Goal: Task Accomplishment & Management: Use online tool/utility

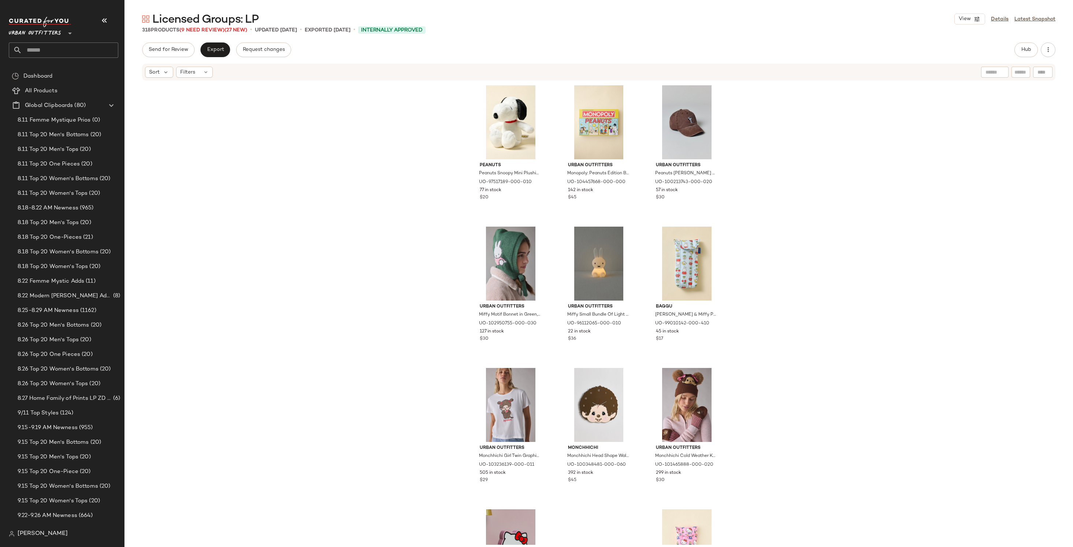
click at [47, 41] on div "Urban Outfitters **" at bounding box center [64, 37] width 110 height 41
click at [43, 52] on input "text" at bounding box center [70, 49] width 96 height 15
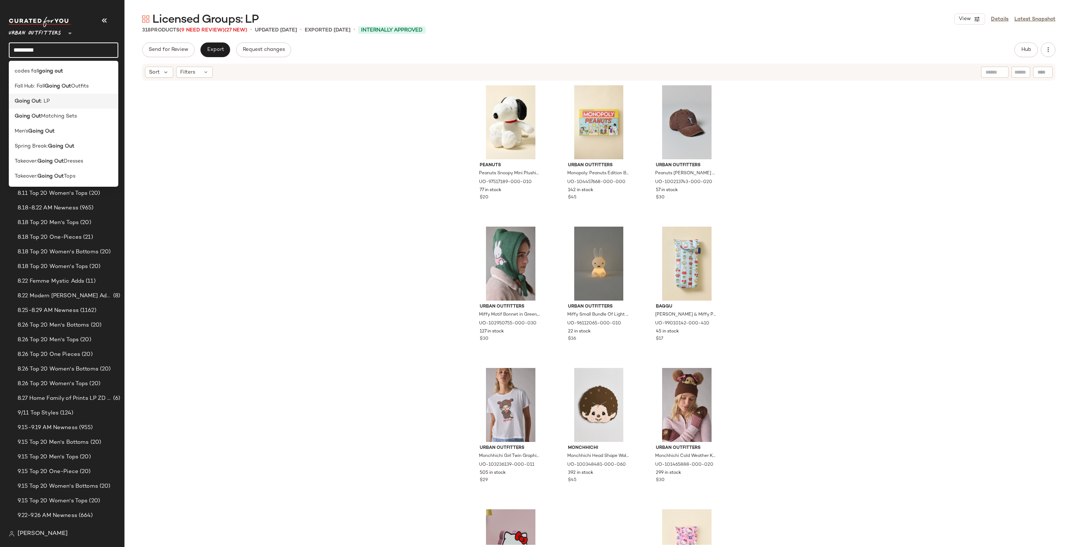
type input "*********"
click at [33, 108] on div "Going Out : LP" at bounding box center [64, 101] width 110 height 15
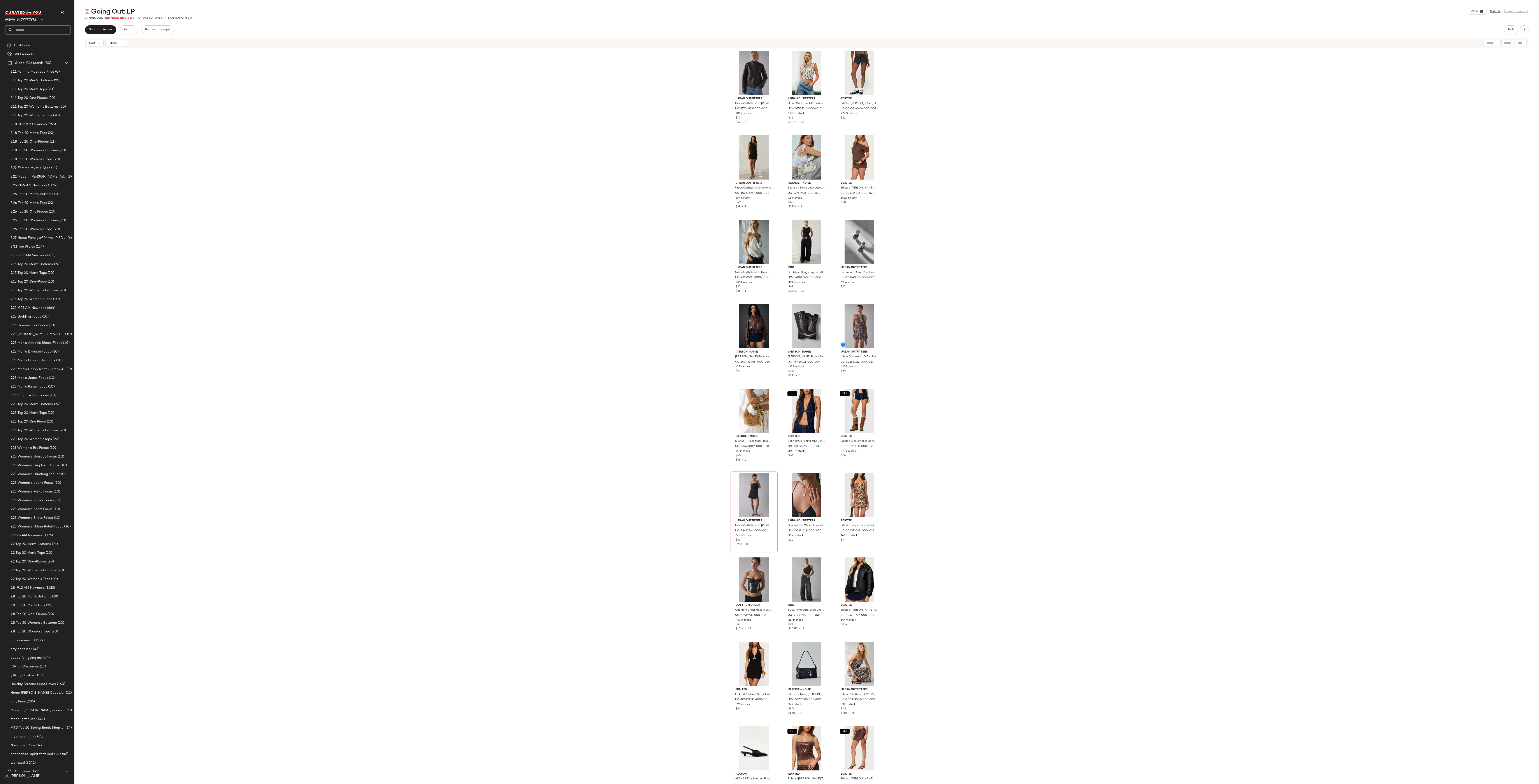
click at [53, 29] on input "text" at bounding box center [42, 29] width 57 height 9
type input "*****"
click at [45, 44] on span "ing Sets" at bounding box center [40, 42] width 12 height 5
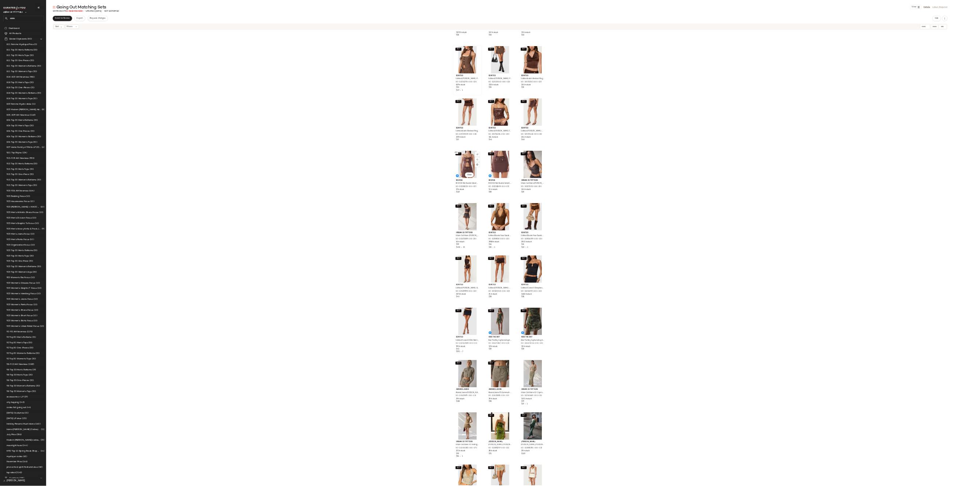
scroll to position [1051, 0]
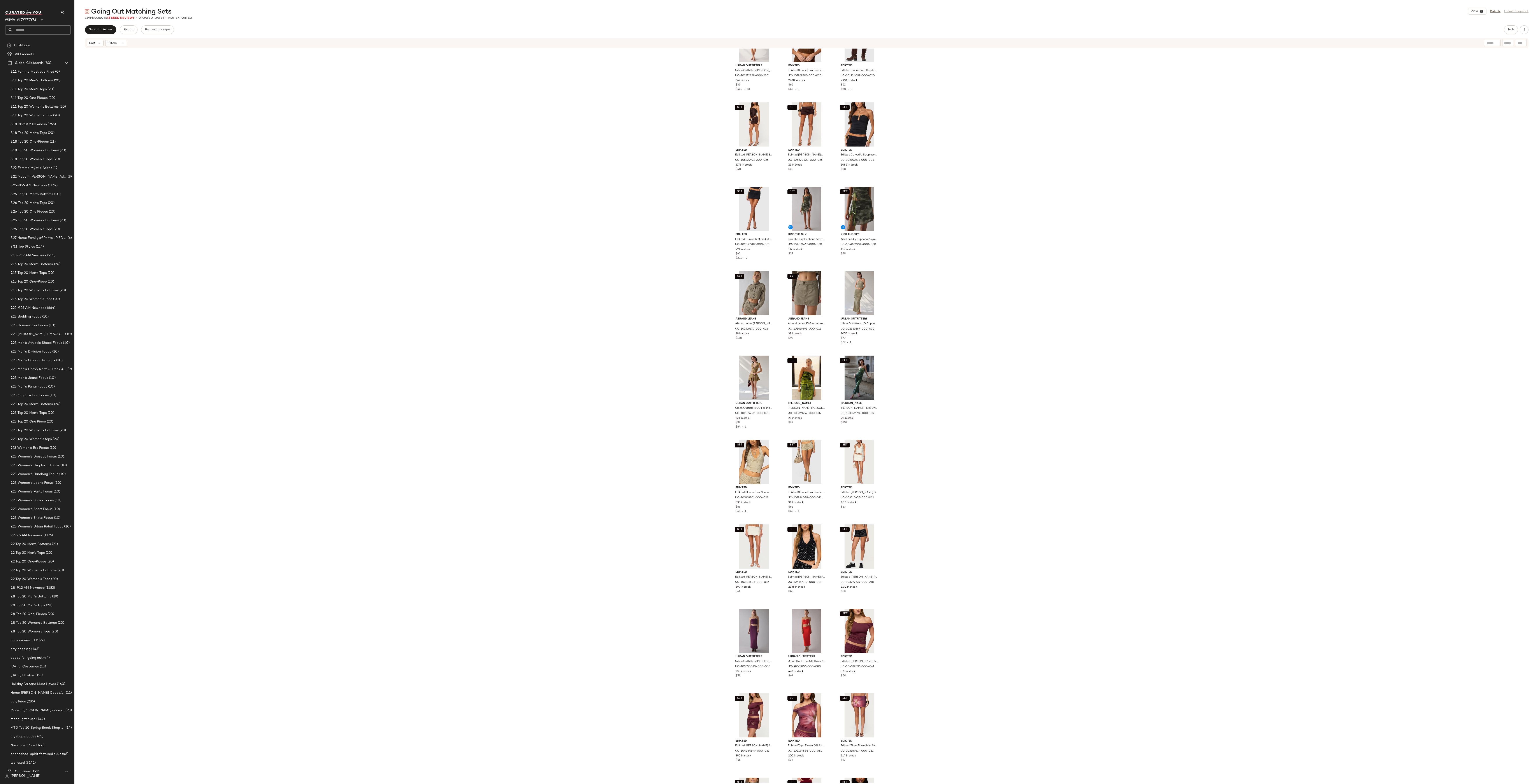
click at [27, 30] on input "text" at bounding box center [42, 29] width 57 height 9
click at [32, 30] on input "*****" at bounding box center [38, 29] width 66 height 9
type input "***"
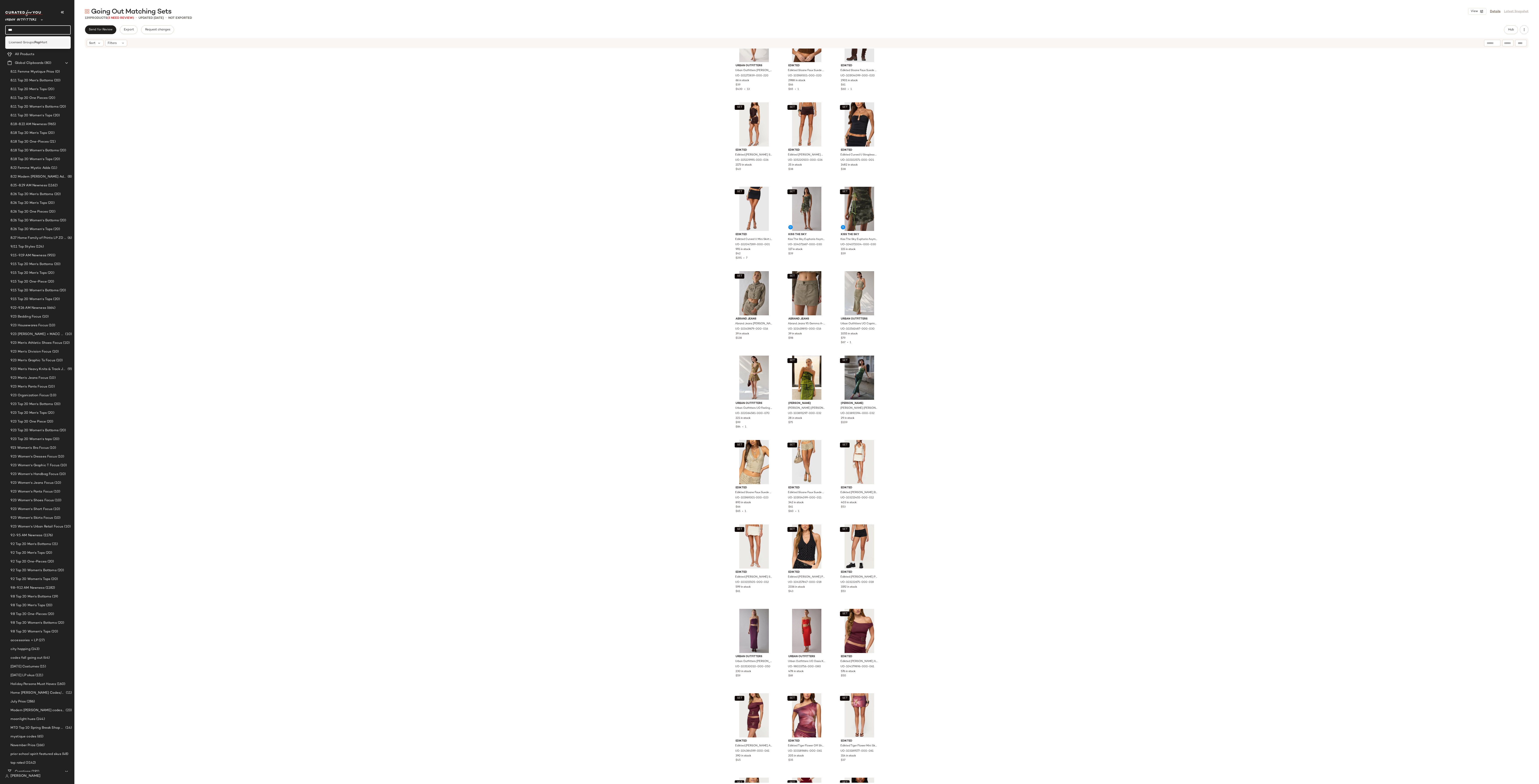
click at [33, 41] on span "Licensed Groups:" at bounding box center [22, 42] width 26 height 5
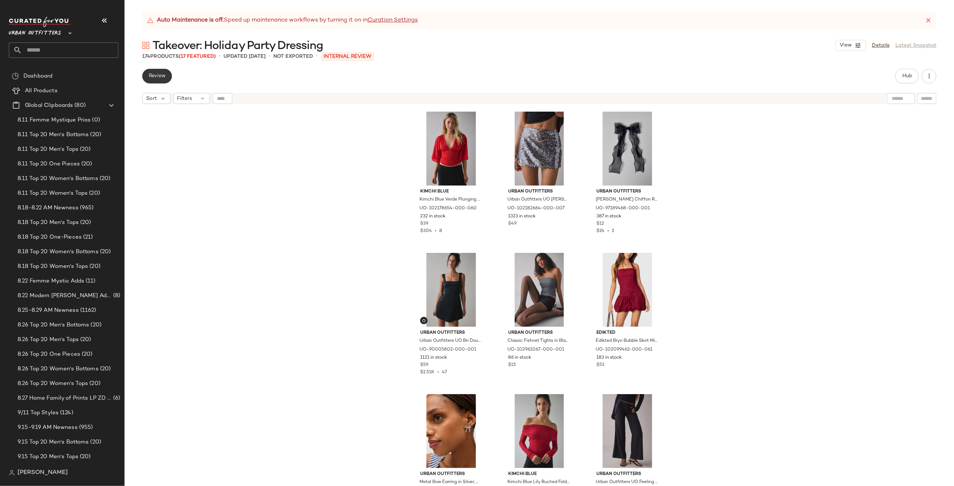
click at [167, 81] on button "Review" at bounding box center [157, 76] width 30 height 15
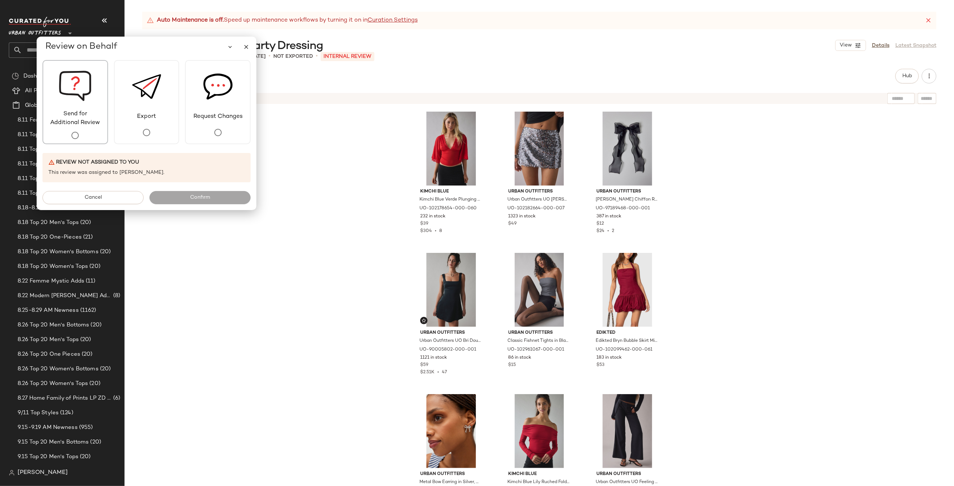
click at [86, 121] on span "Send for Additional Review" at bounding box center [75, 119] width 64 height 18
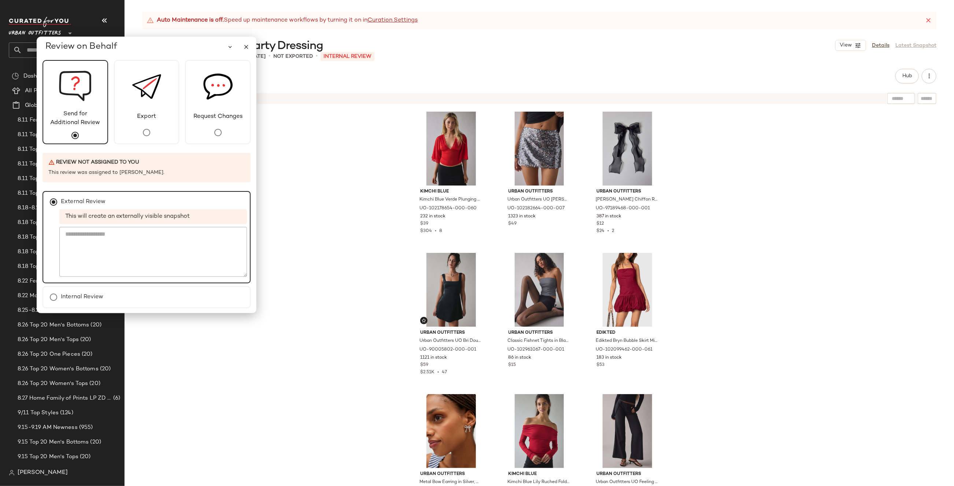
scroll to position [22, 0]
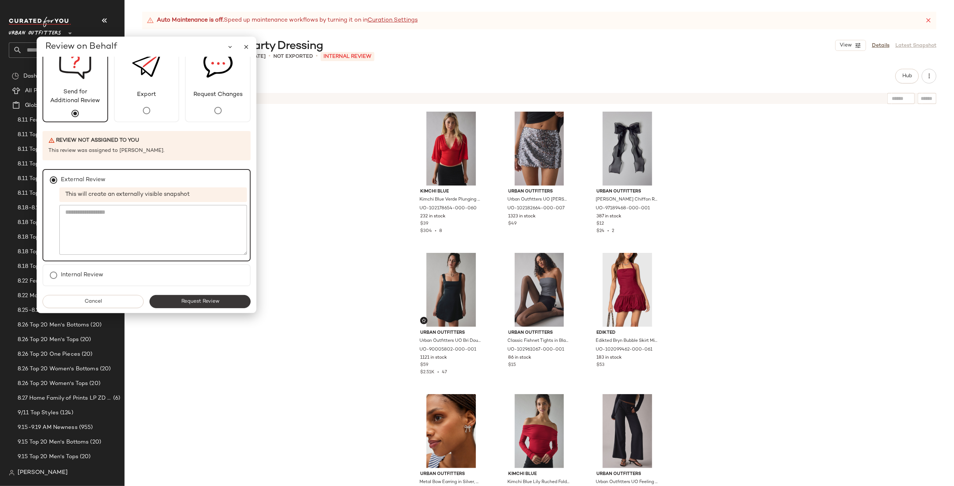
click at [189, 304] on button "Request Review" at bounding box center [199, 301] width 101 height 13
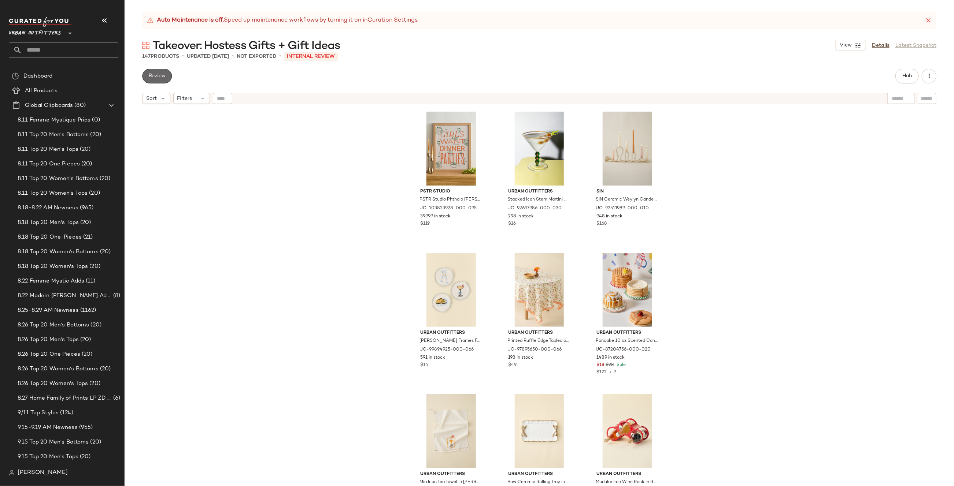
click at [164, 77] on span "Review" at bounding box center [156, 76] width 17 height 6
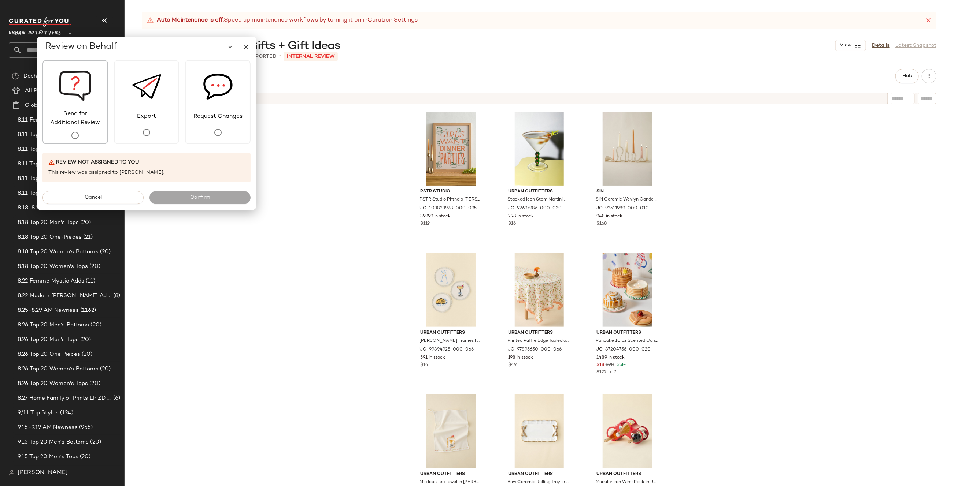
click at [94, 123] on span "Send for Additional Review" at bounding box center [75, 119] width 64 height 18
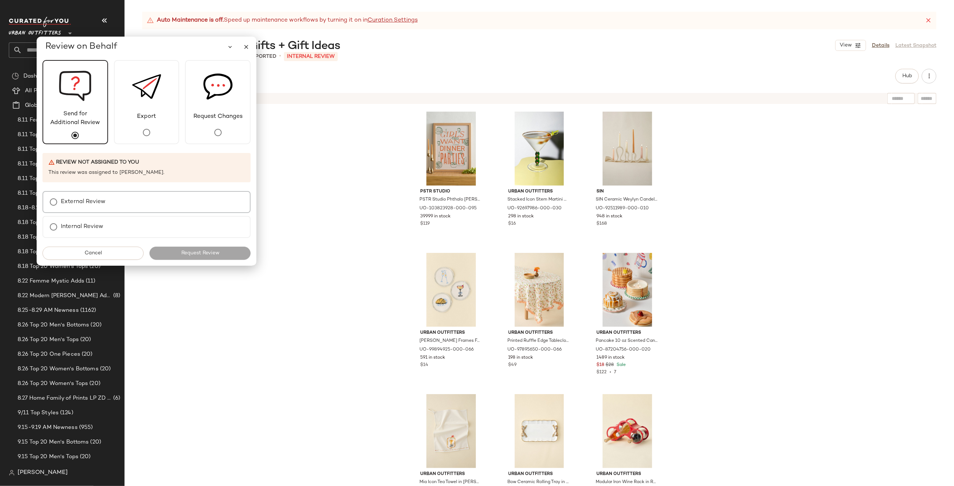
click at [89, 201] on label "External Review" at bounding box center [83, 202] width 45 height 15
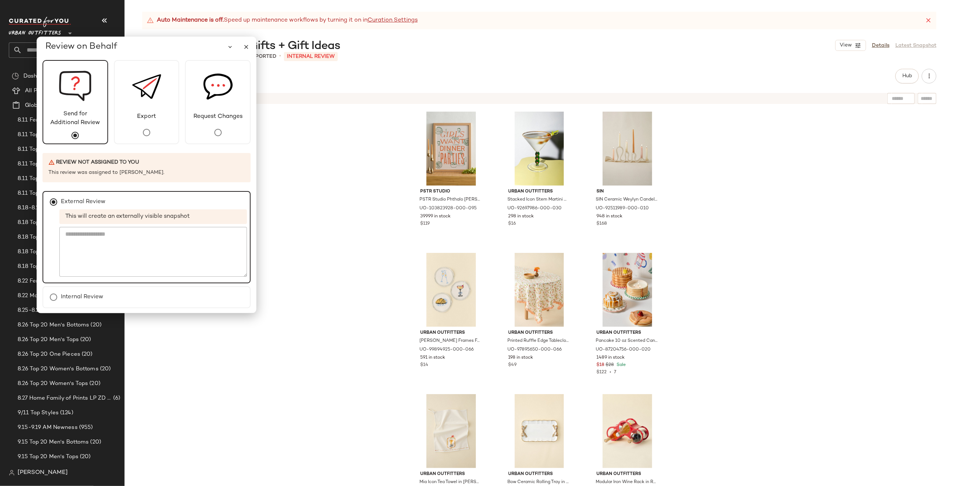
scroll to position [22, 0]
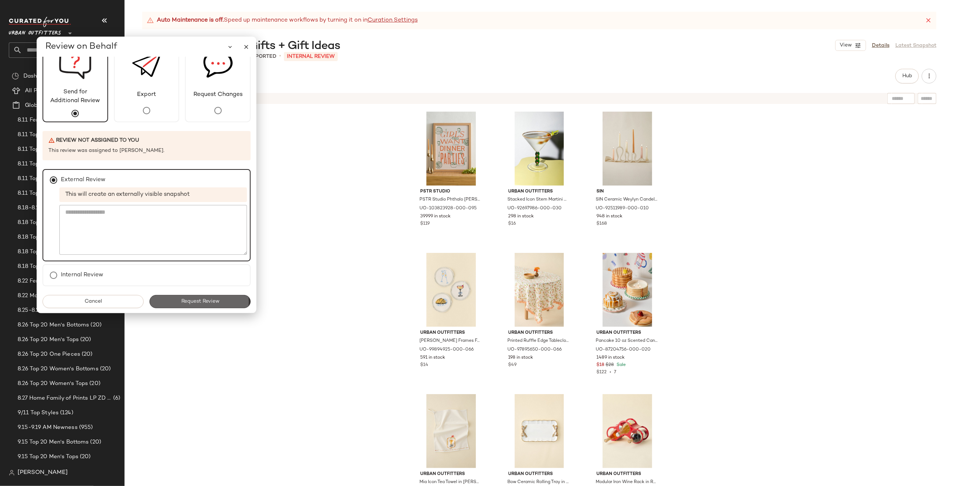
click at [193, 305] on button "Request Review" at bounding box center [199, 301] width 101 height 13
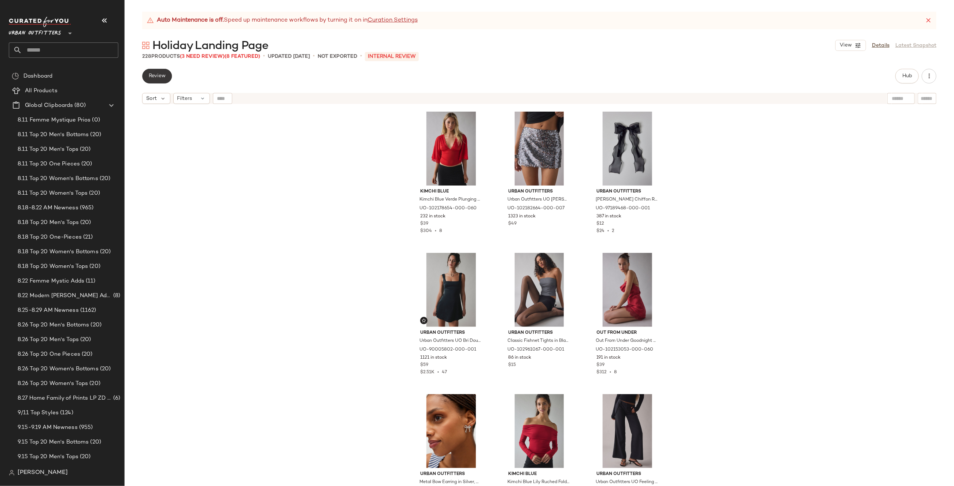
click at [160, 77] on span "Review" at bounding box center [156, 76] width 17 height 6
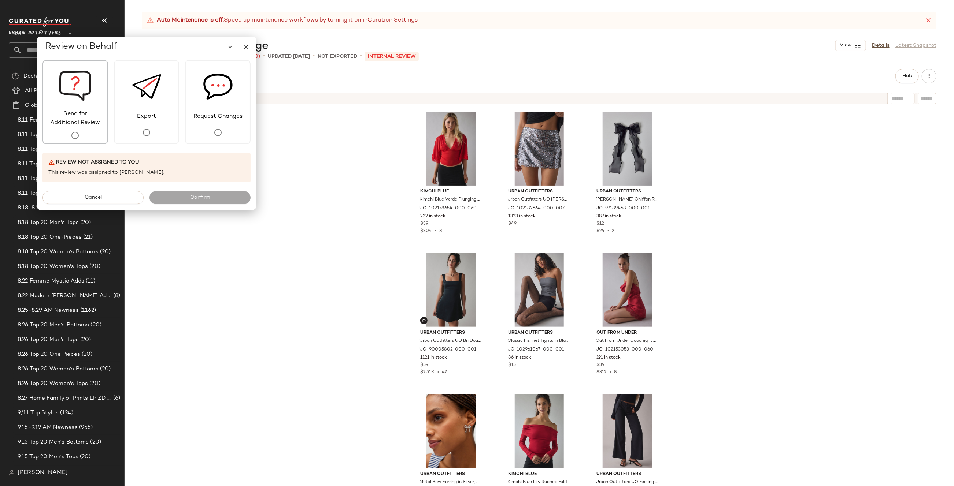
click at [96, 84] on div "Send for Additional Review" at bounding box center [75, 102] width 66 height 84
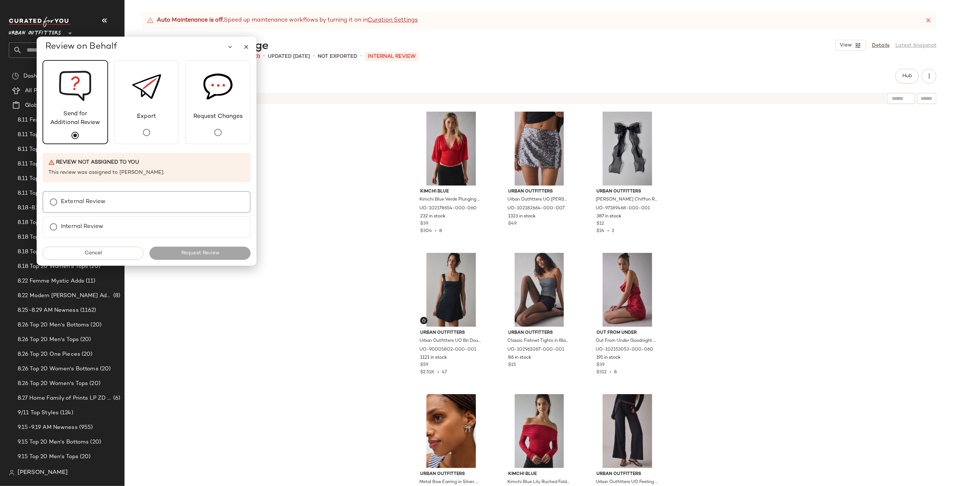
click at [129, 208] on div "External Review" at bounding box center [146, 202] width 208 height 22
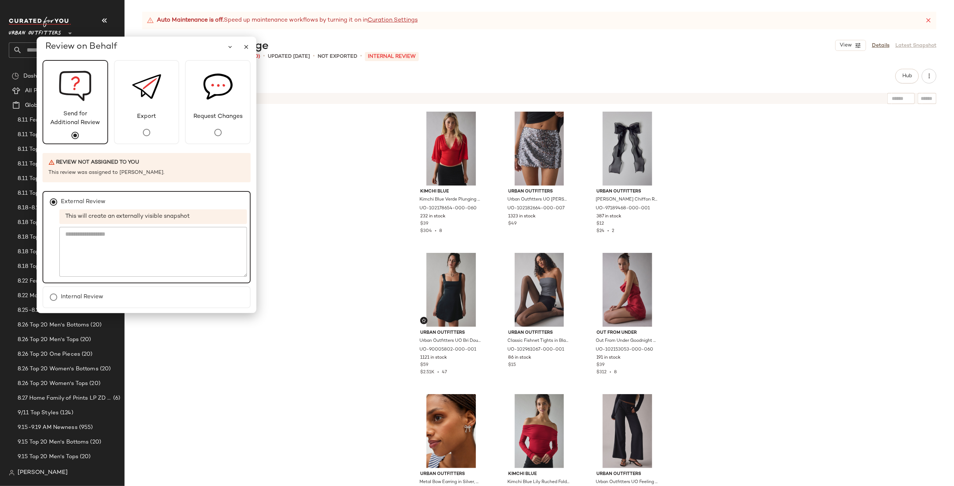
scroll to position [22, 0]
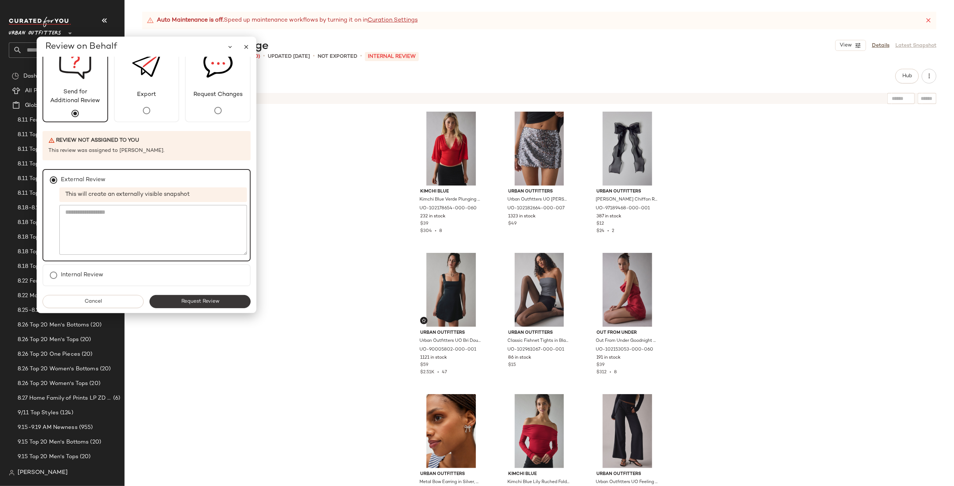
click at [216, 296] on button "Request Review" at bounding box center [199, 301] width 101 height 13
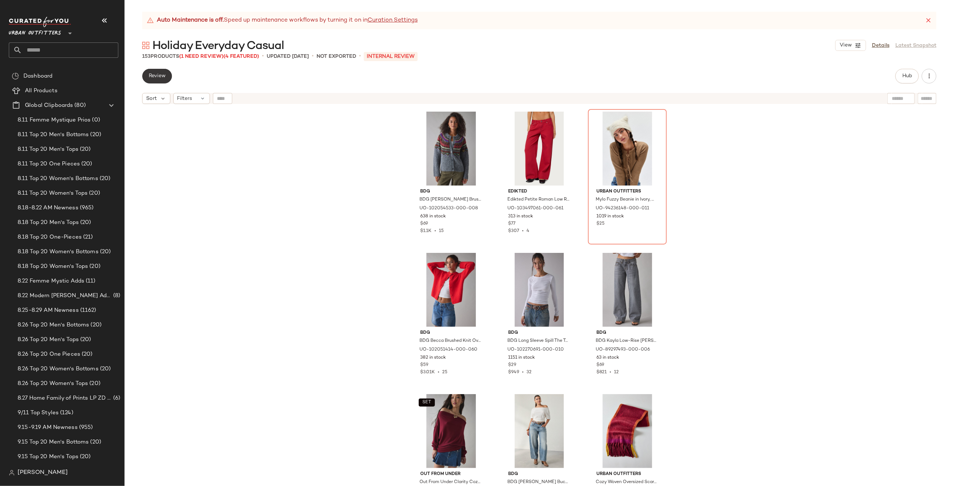
click at [155, 78] on span "Review" at bounding box center [156, 76] width 17 height 6
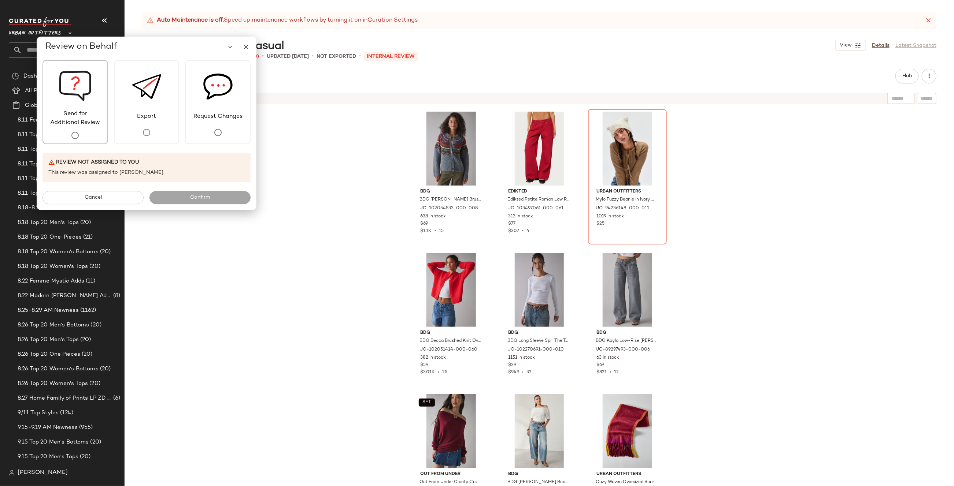
click at [71, 121] on span "Send for Additional Review" at bounding box center [75, 119] width 64 height 18
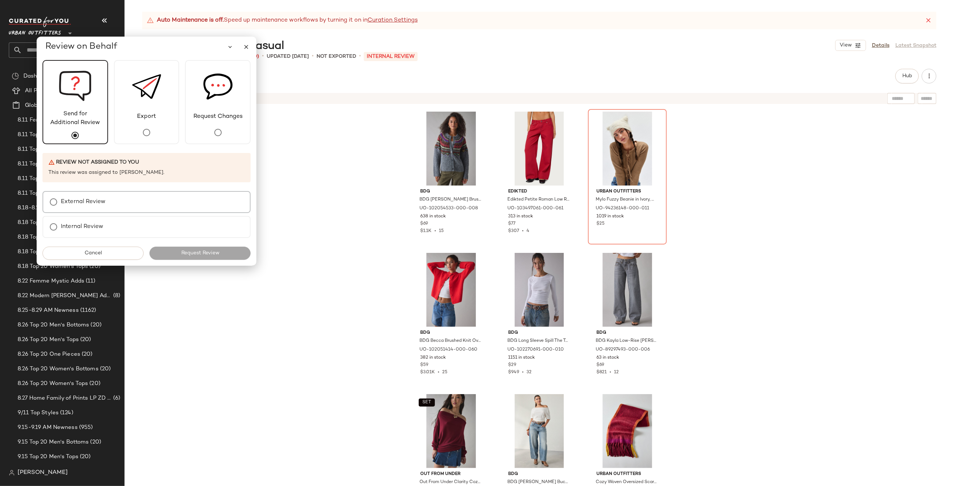
click at [133, 199] on div "External Review" at bounding box center [146, 202] width 208 height 22
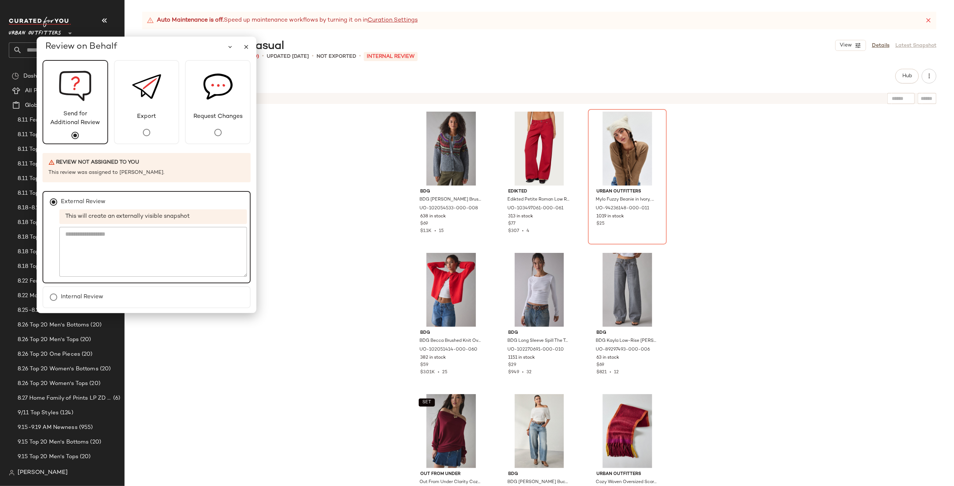
scroll to position [22, 0]
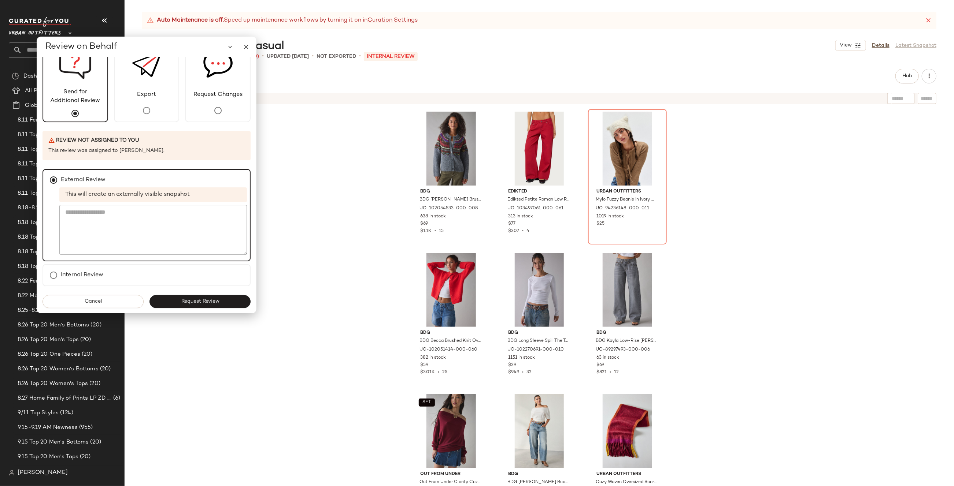
click at [201, 308] on div "Send for Additional Review Export Request Changes Review not assigned to you Th…" at bounding box center [147, 185] width 220 height 256
click at [209, 304] on button "Request Review" at bounding box center [199, 301] width 101 height 13
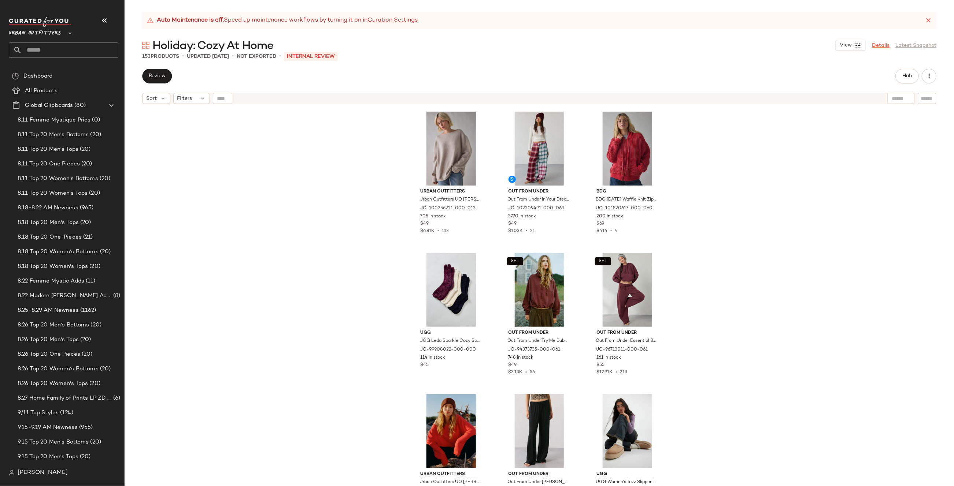
click at [884, 44] on link "Details" at bounding box center [881, 46] width 18 height 8
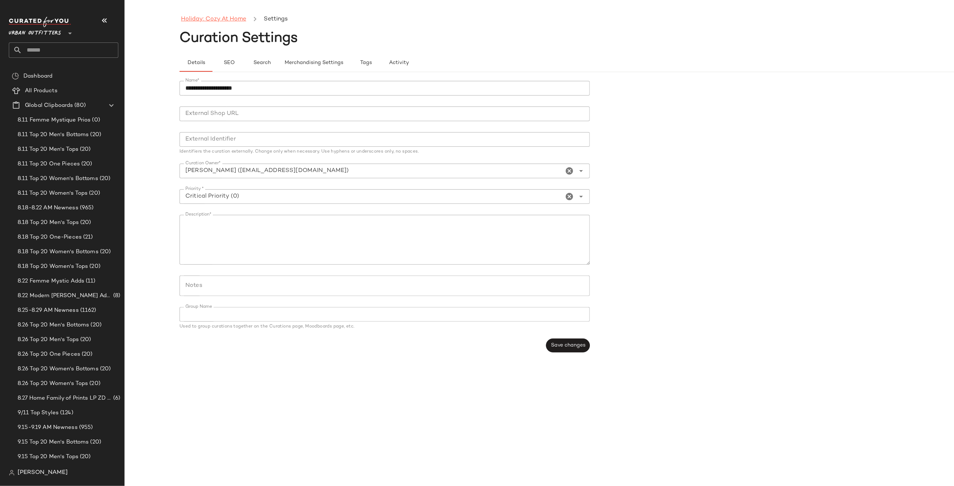
click at [212, 19] on link "Holiday: Cozy At Home" at bounding box center [213, 20] width 65 height 10
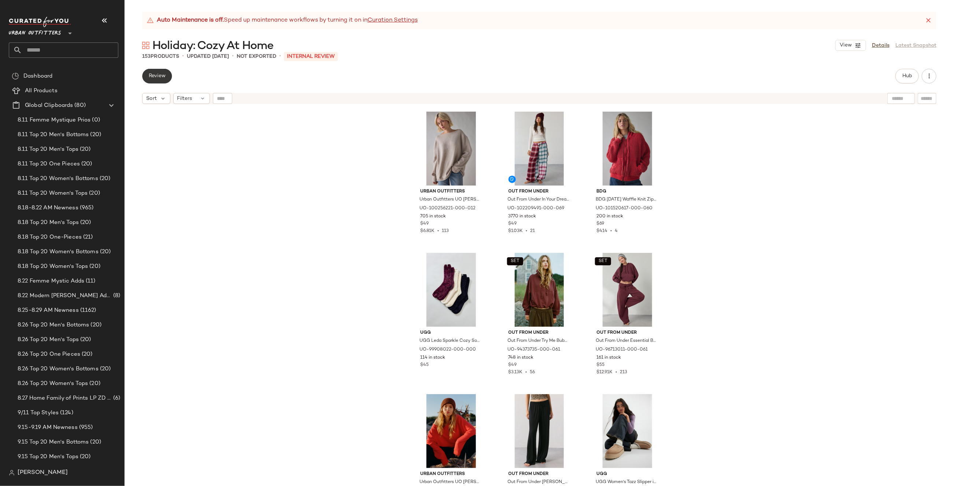
click at [161, 73] on span "Review" at bounding box center [156, 76] width 17 height 6
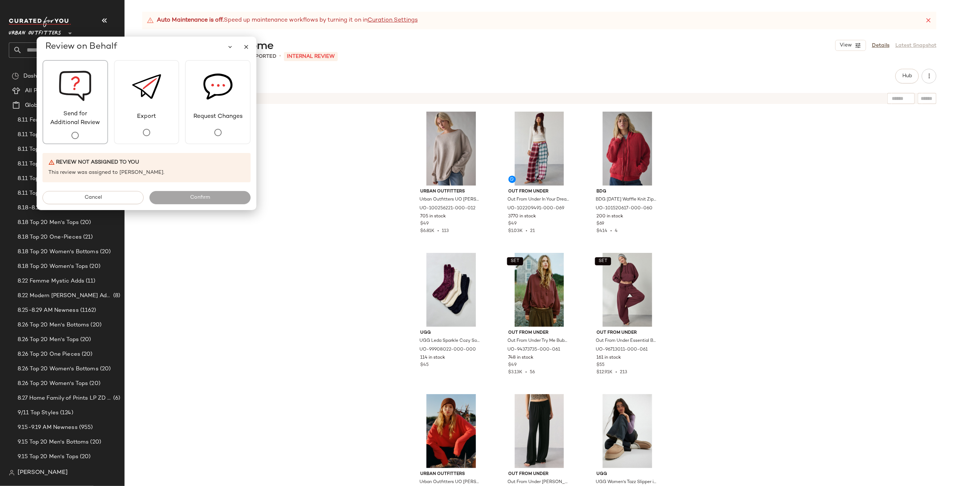
click at [84, 103] on img at bounding box center [75, 85] width 33 height 49
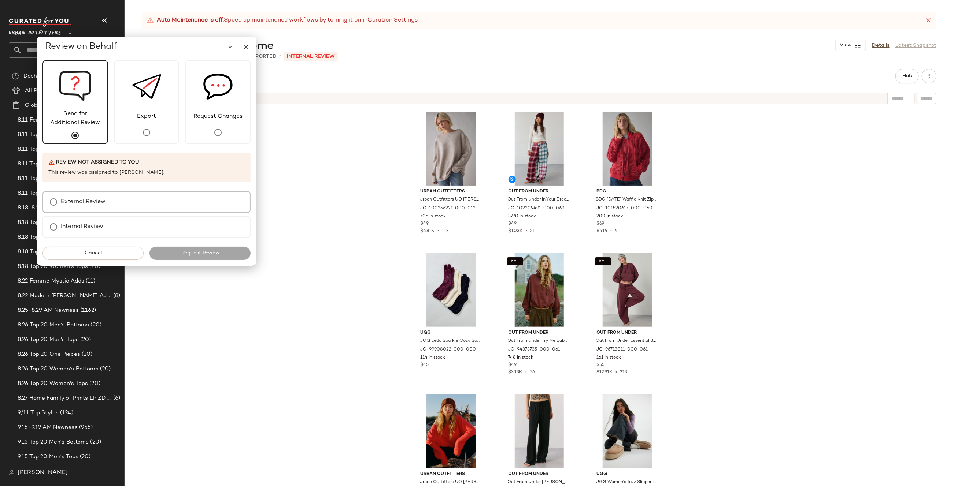
click at [123, 210] on div "External Review" at bounding box center [146, 202] width 208 height 22
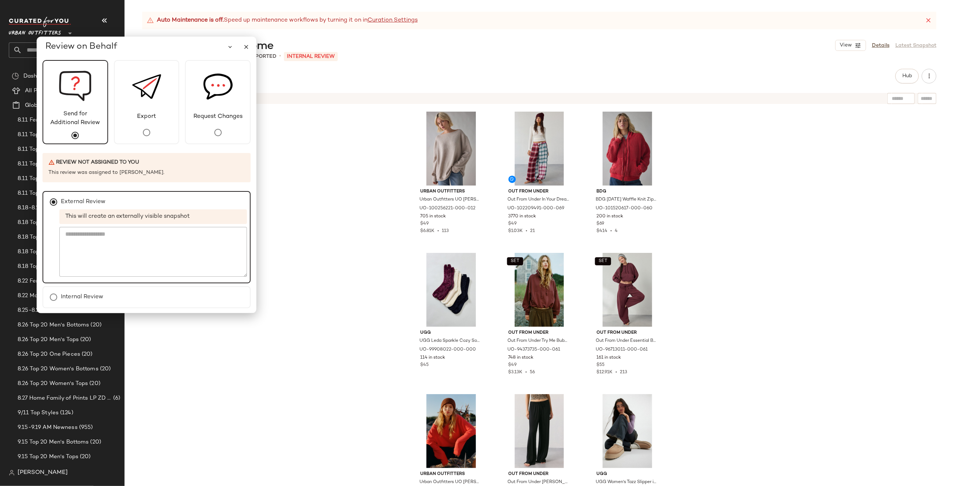
scroll to position [22, 0]
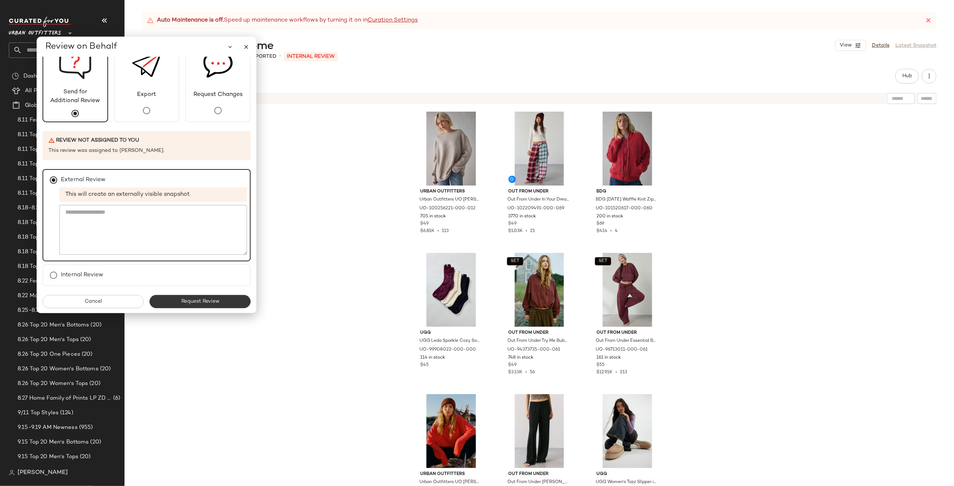
click at [213, 299] on span "Request Review" at bounding box center [200, 302] width 38 height 6
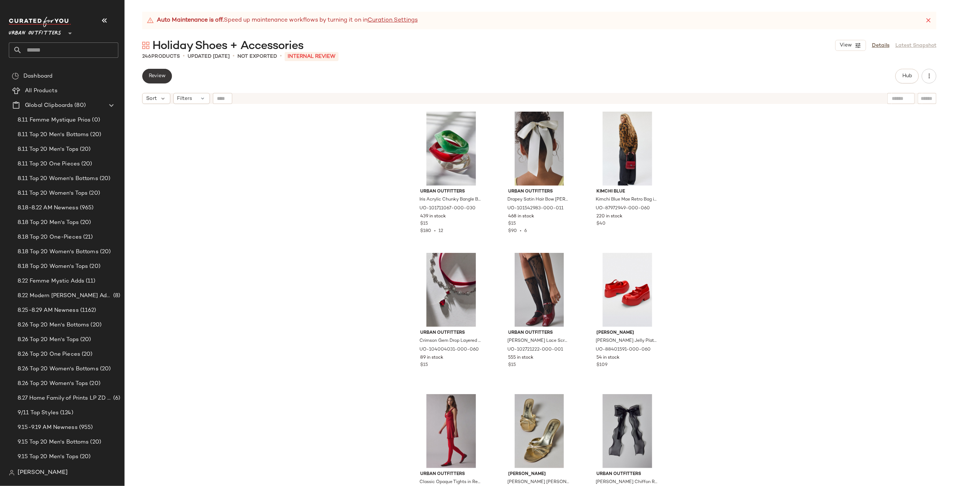
click at [148, 76] on span "Review" at bounding box center [156, 76] width 17 height 6
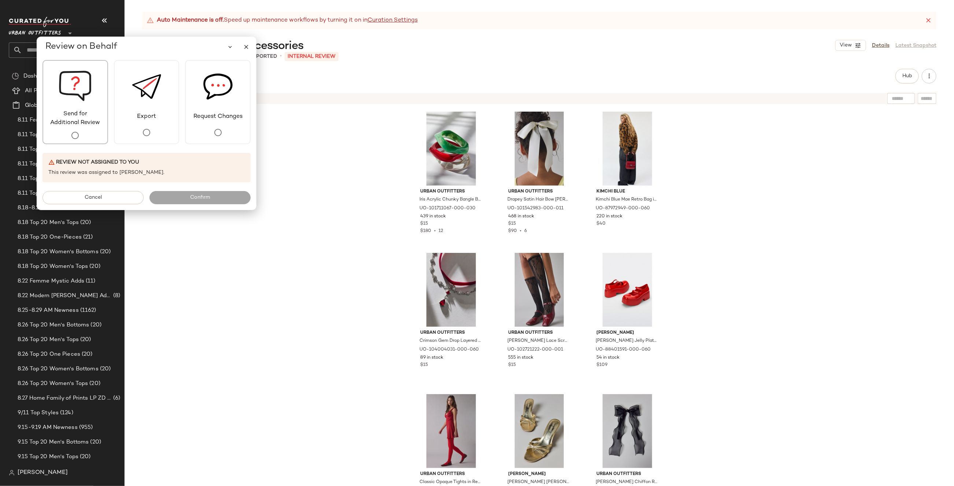
click at [61, 116] on span "Send for Additional Review" at bounding box center [75, 119] width 64 height 18
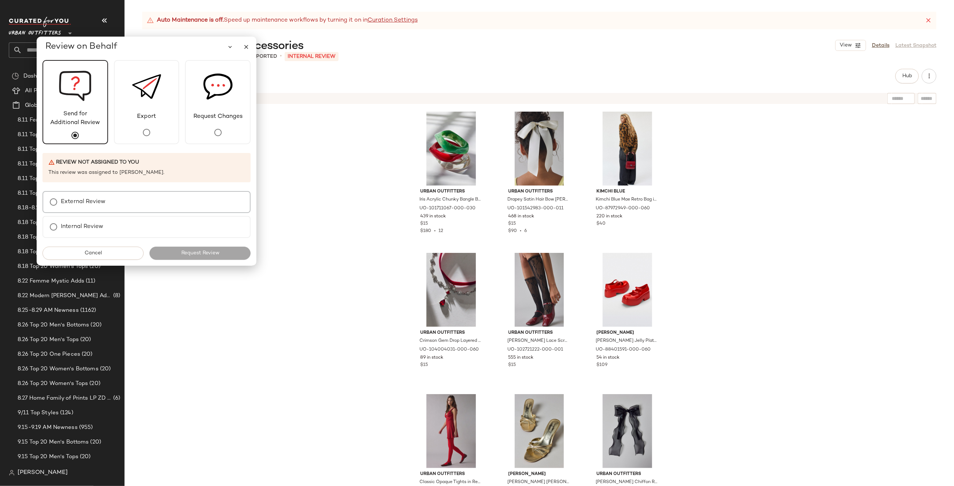
click at [90, 195] on label "External Review" at bounding box center [83, 202] width 45 height 15
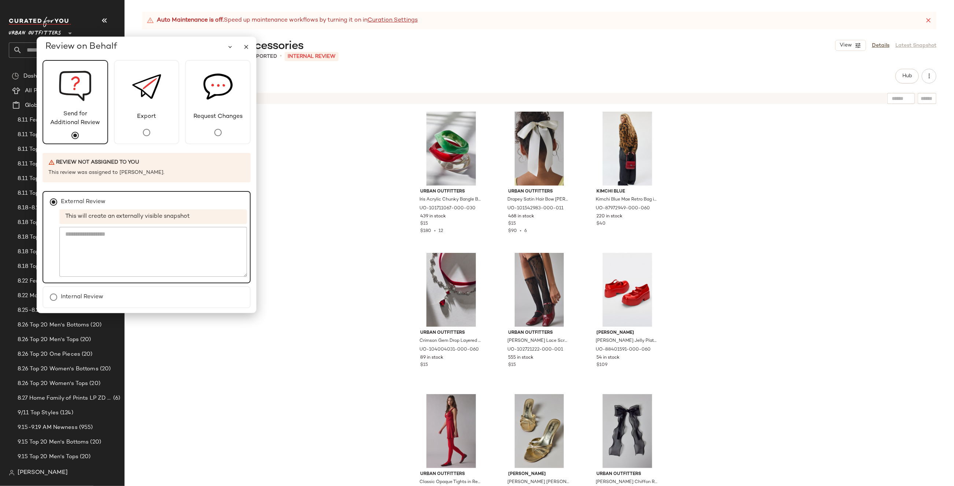
scroll to position [22, 0]
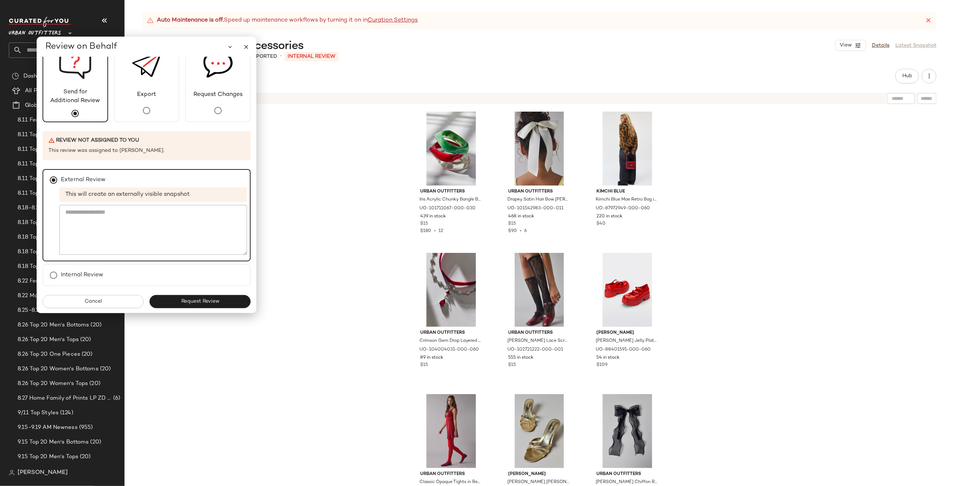
drag, startPoint x: 191, startPoint y: 302, endPoint x: 185, endPoint y: 303, distance: 5.5
click at [190, 303] on span "Request Review" at bounding box center [200, 302] width 38 height 6
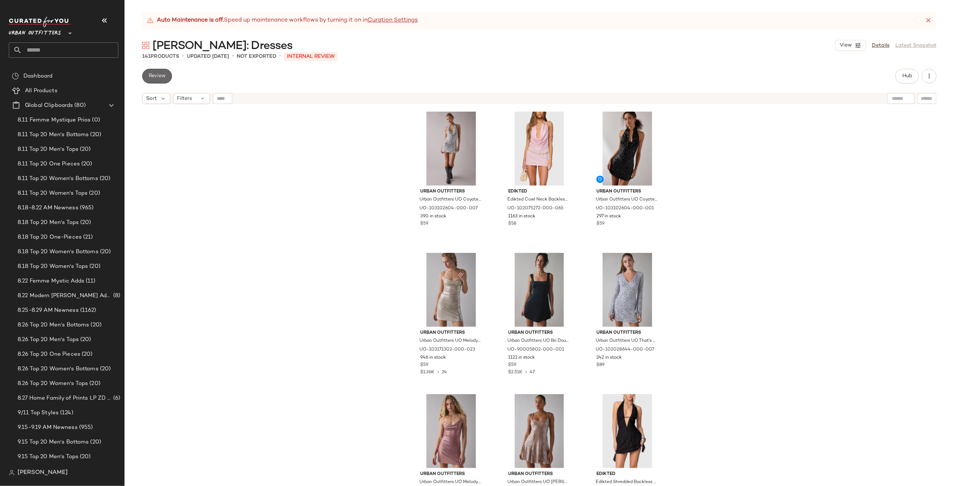
click at [164, 78] on span "Review" at bounding box center [156, 76] width 17 height 6
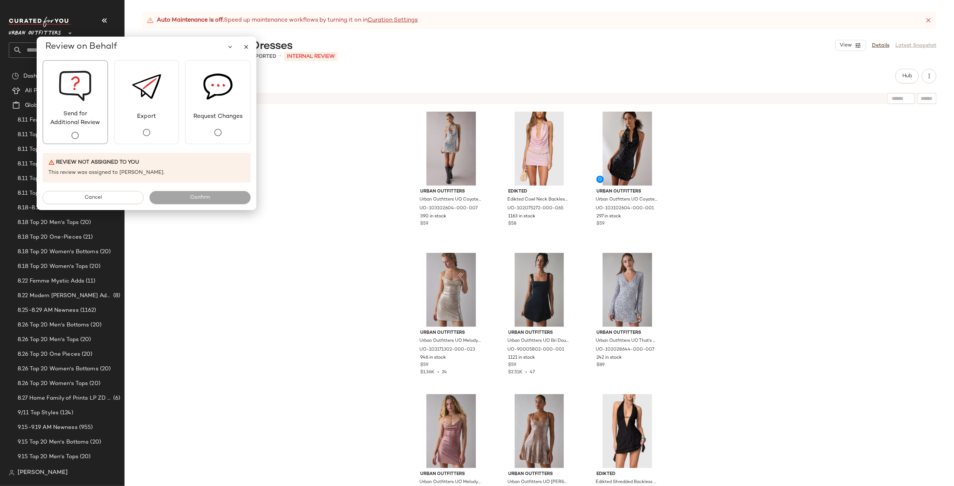
click at [94, 112] on span "Send for Additional Review" at bounding box center [75, 119] width 64 height 18
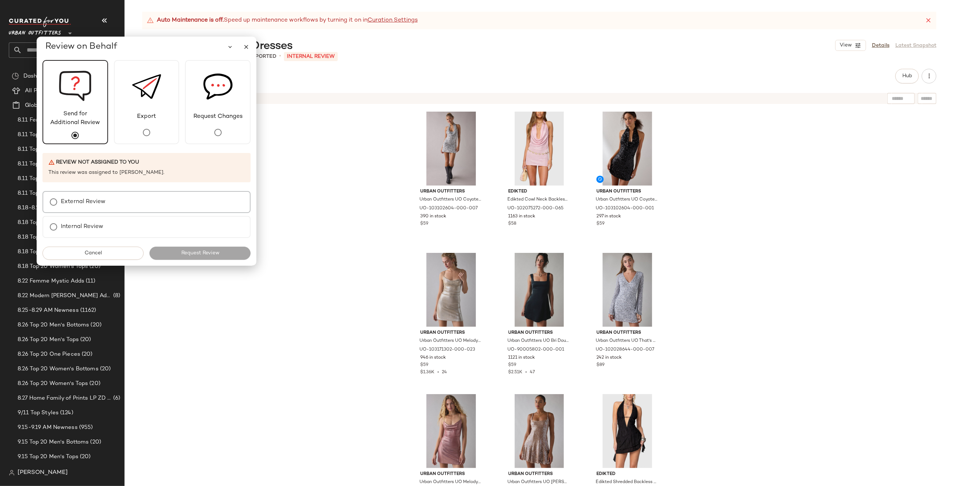
click at [90, 199] on label "External Review" at bounding box center [83, 202] width 45 height 15
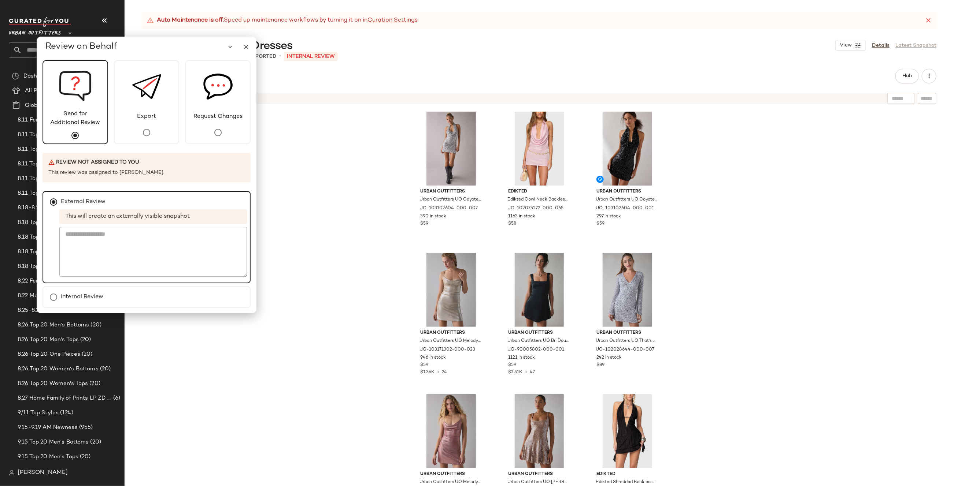
scroll to position [22, 0]
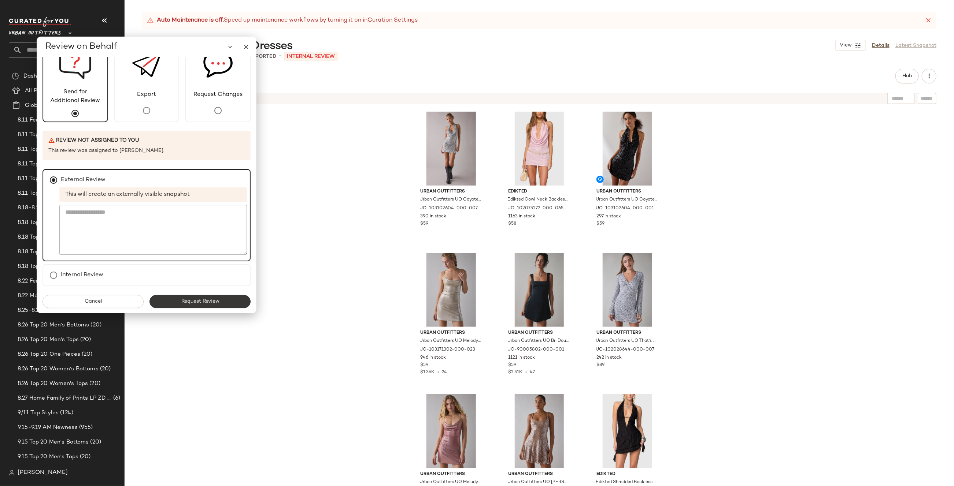
click at [186, 303] on span "Request Review" at bounding box center [200, 302] width 38 height 6
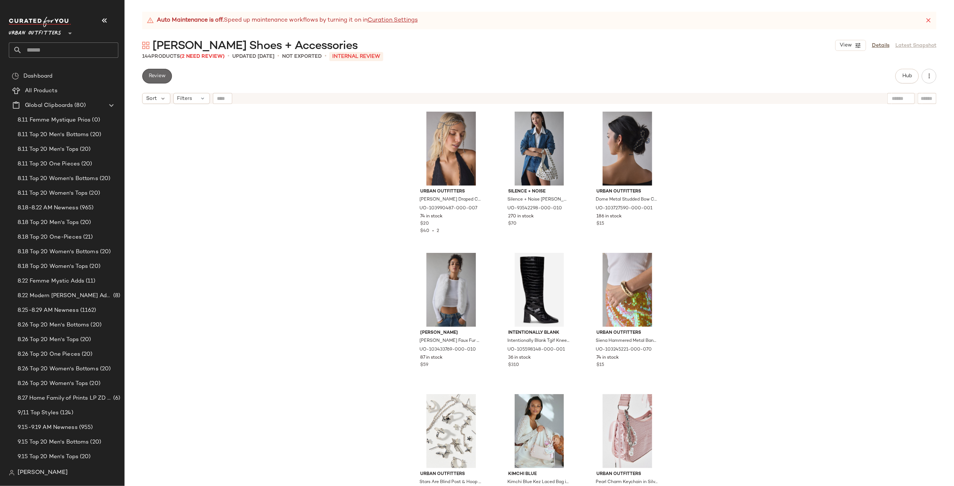
click at [164, 80] on button "Review" at bounding box center [157, 76] width 30 height 15
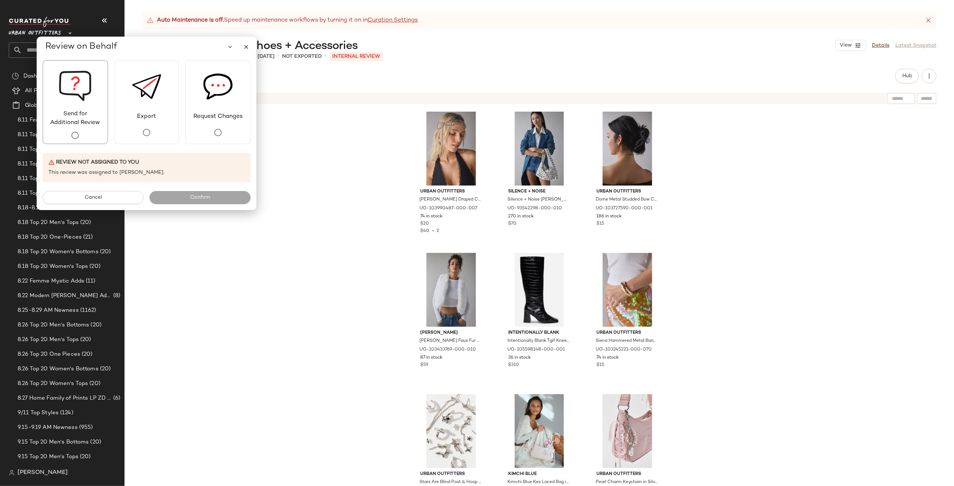
click at [81, 106] on img at bounding box center [75, 85] width 33 height 49
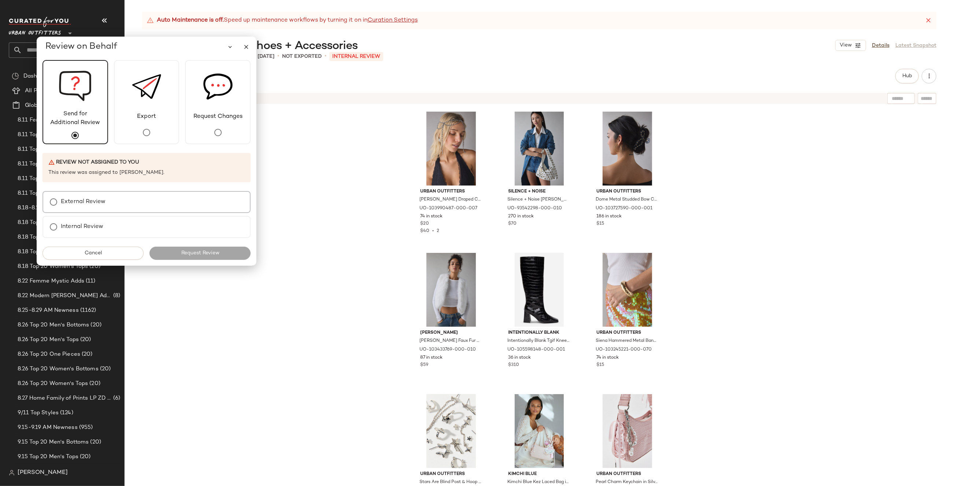
click at [86, 204] on label "External Review" at bounding box center [83, 202] width 45 height 15
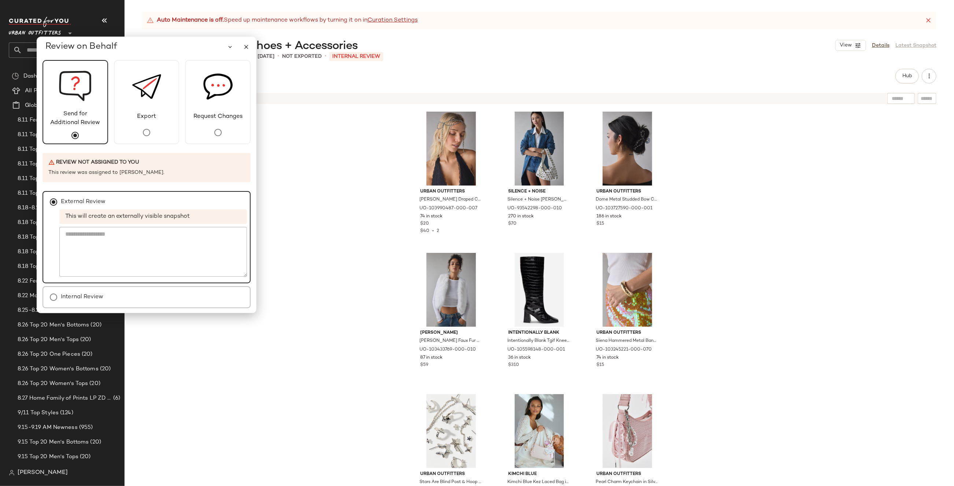
scroll to position [22, 0]
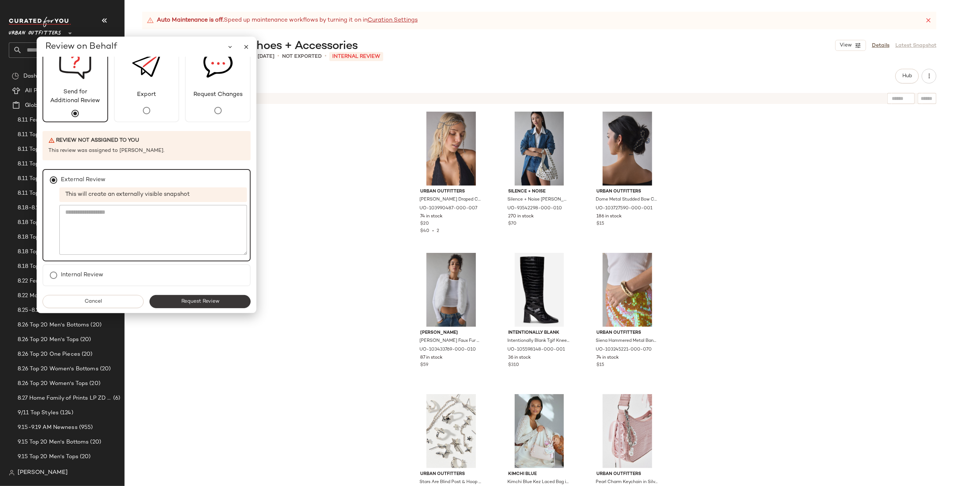
click at [220, 304] on button "Request Review" at bounding box center [199, 301] width 101 height 13
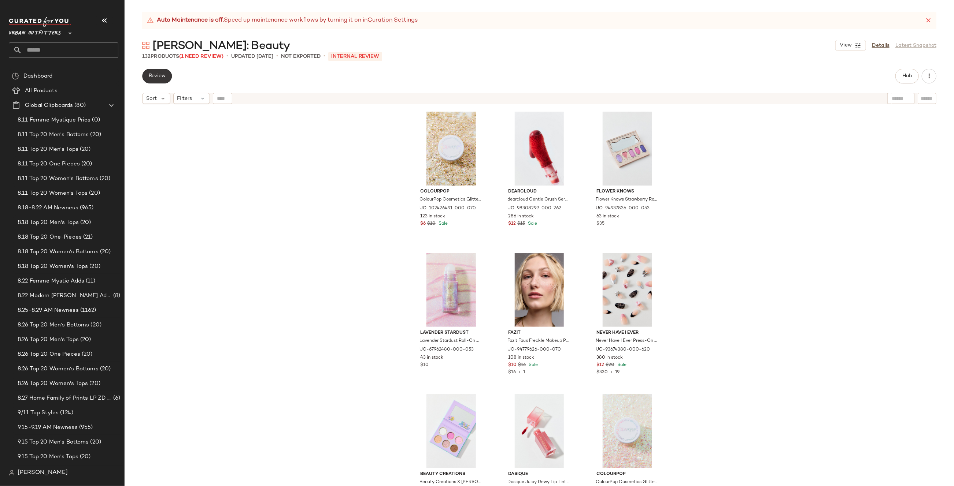
click at [157, 77] on span "Review" at bounding box center [156, 76] width 17 height 6
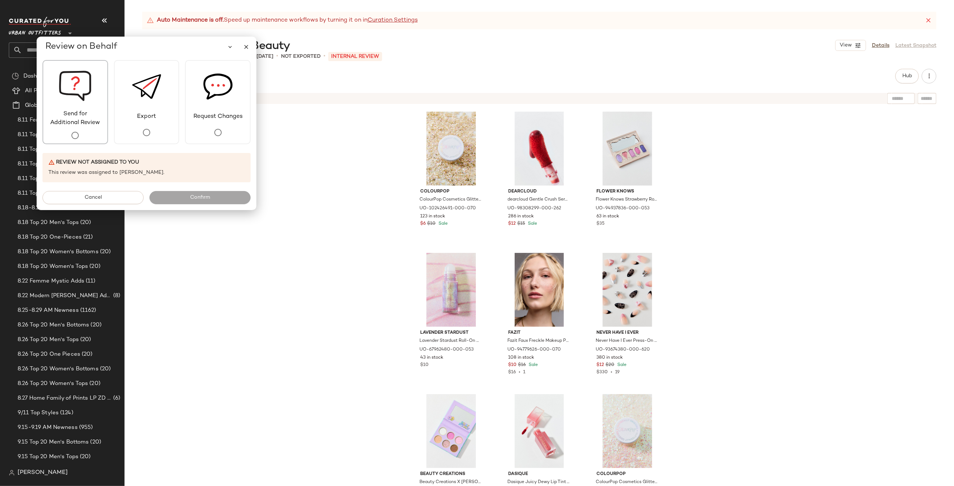
click at [66, 104] on img at bounding box center [75, 85] width 33 height 49
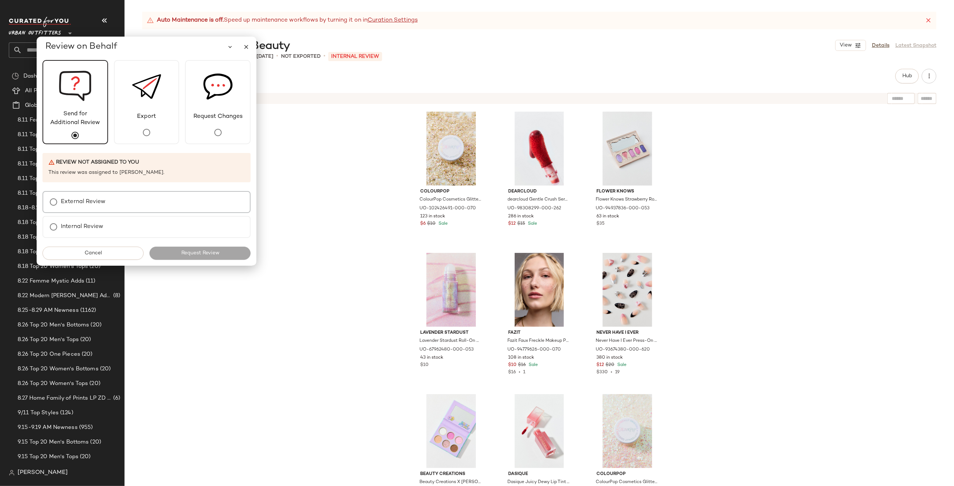
click at [96, 201] on label "External Review" at bounding box center [83, 202] width 45 height 15
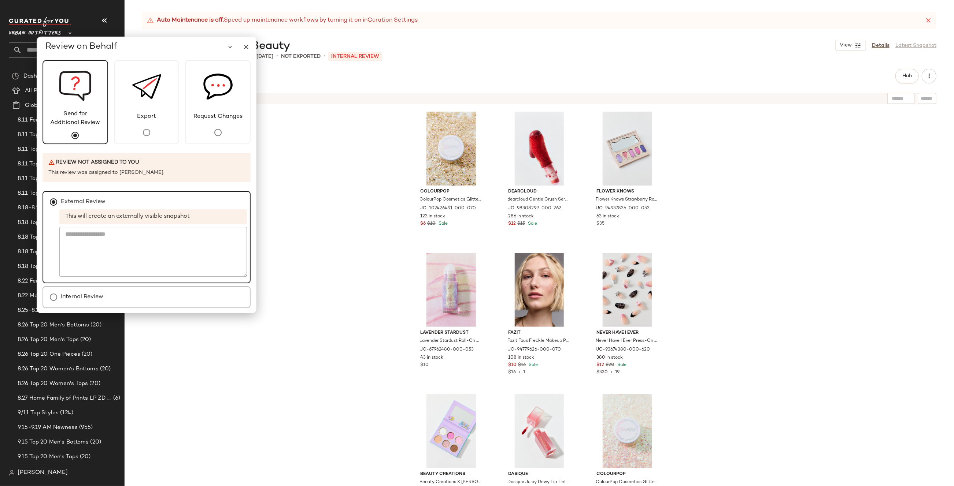
scroll to position [22, 0]
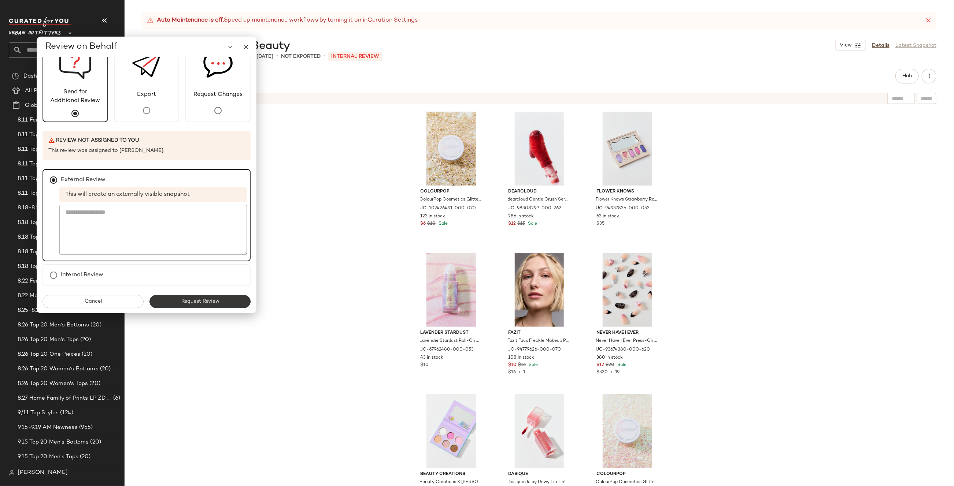
click at [187, 300] on span "Request Review" at bounding box center [200, 302] width 38 height 6
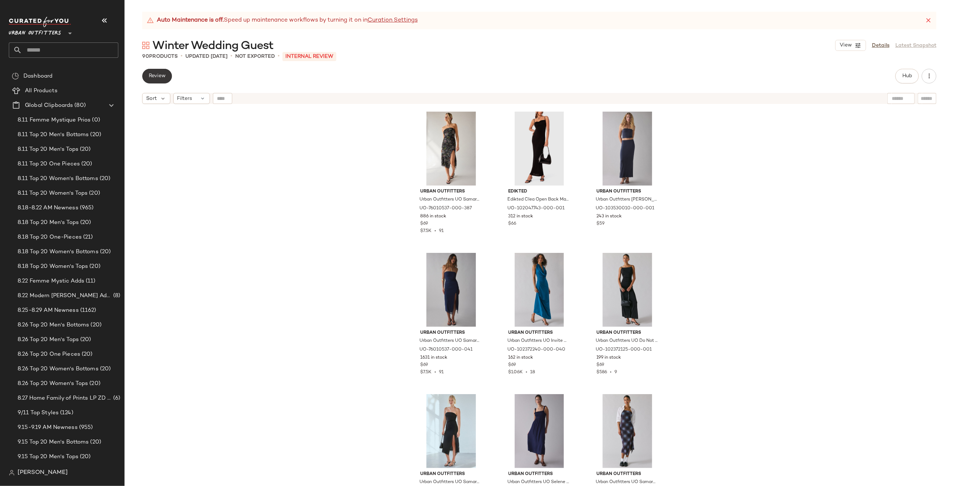
click at [163, 77] on span "Review" at bounding box center [156, 76] width 17 height 6
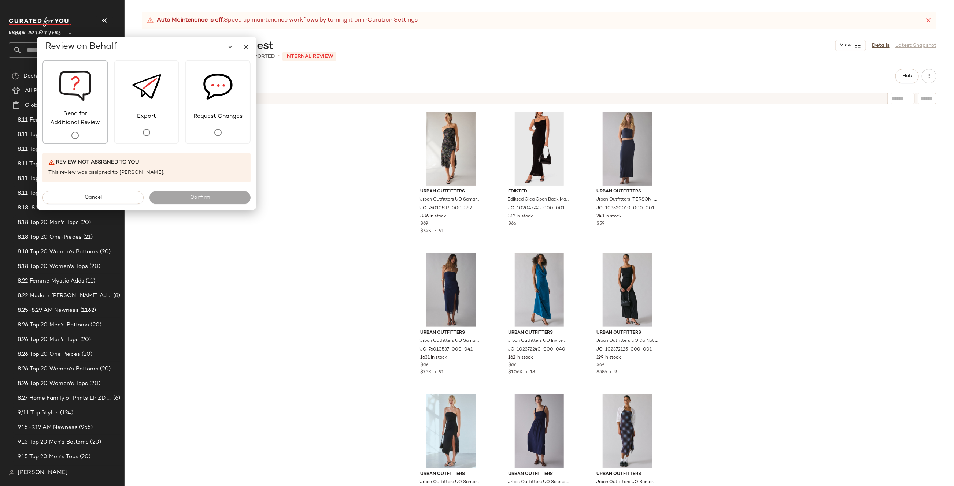
click at [73, 116] on span "Send for Additional Review" at bounding box center [75, 119] width 64 height 18
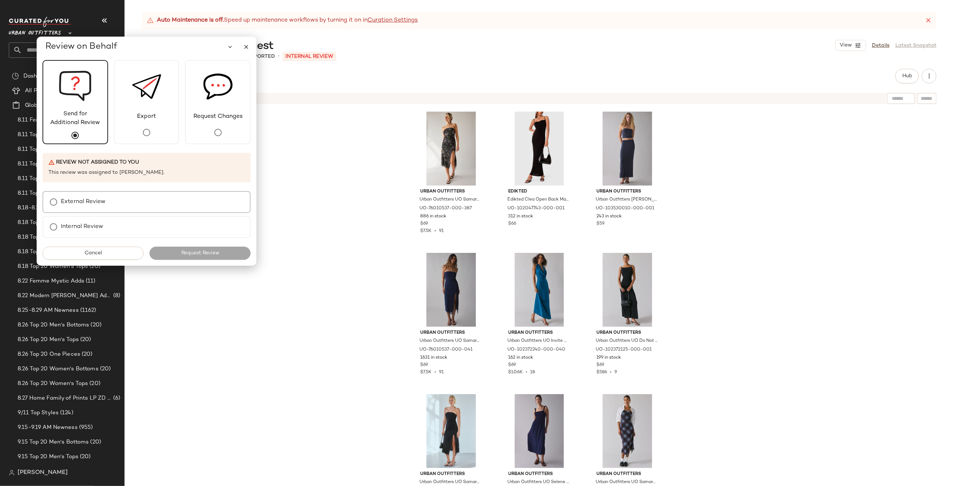
click at [75, 210] on div "External Review" at bounding box center [146, 202] width 208 height 22
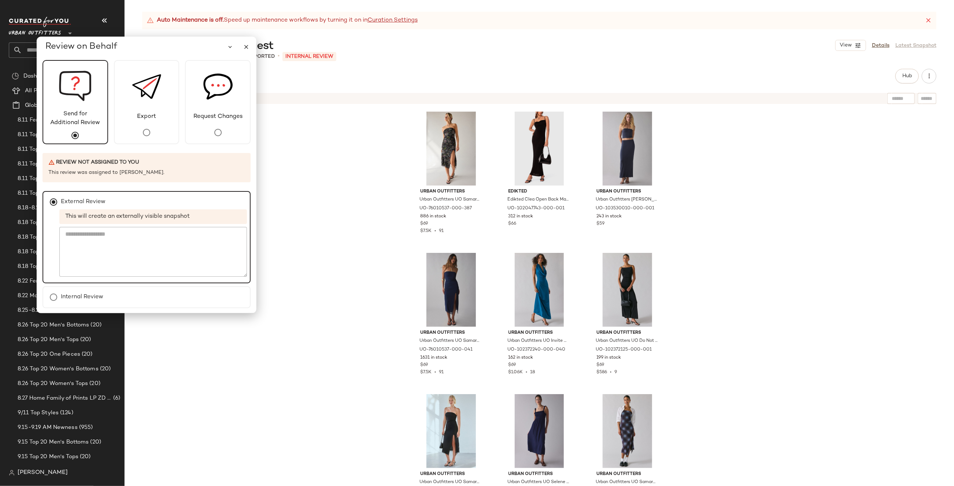
scroll to position [22, 0]
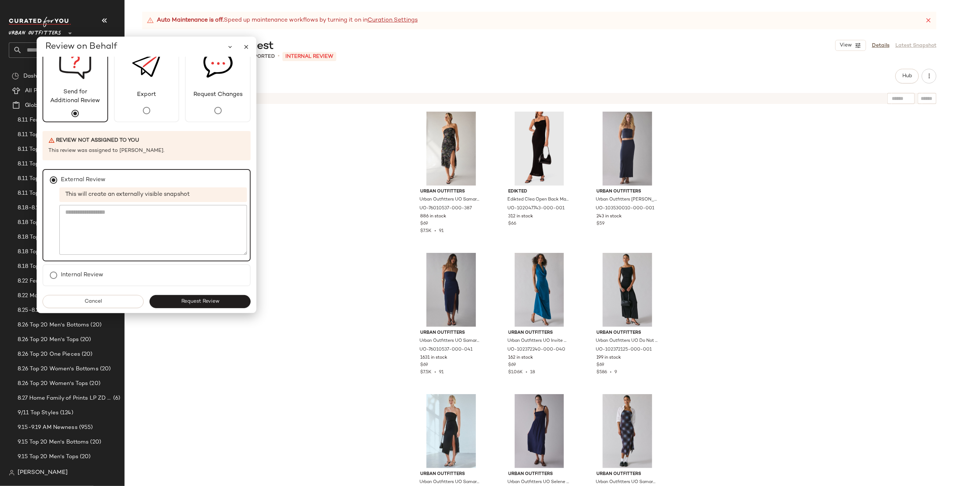
click at [201, 303] on span "Request Review" at bounding box center [200, 302] width 38 height 6
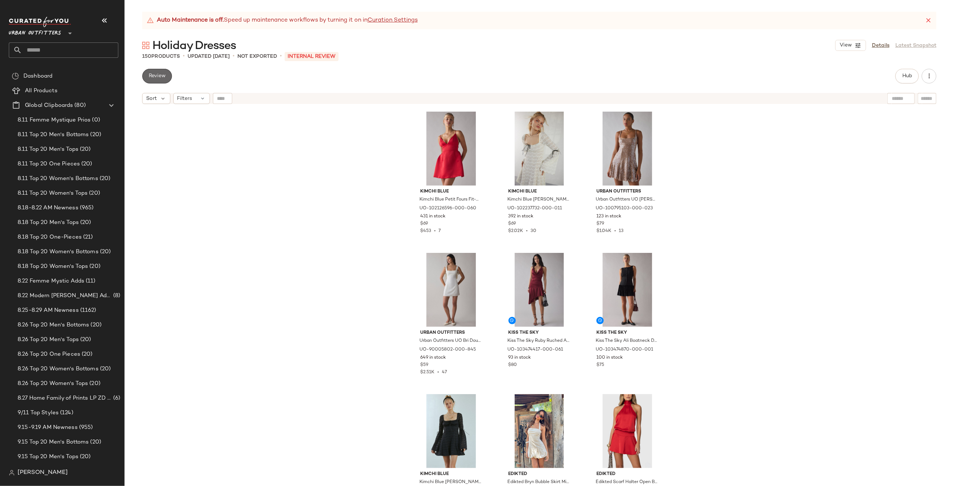
click at [166, 75] on button "Review" at bounding box center [157, 76] width 30 height 15
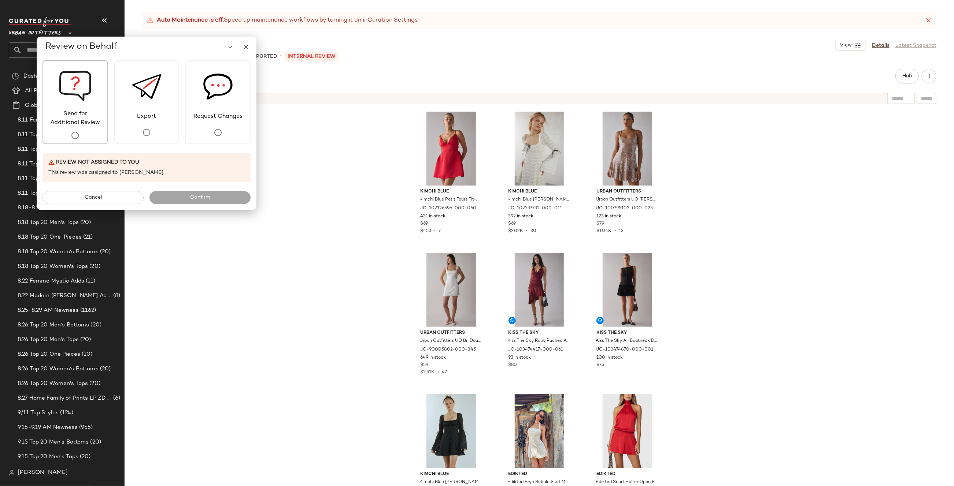
click at [78, 125] on span "Send for Additional Review" at bounding box center [75, 119] width 64 height 18
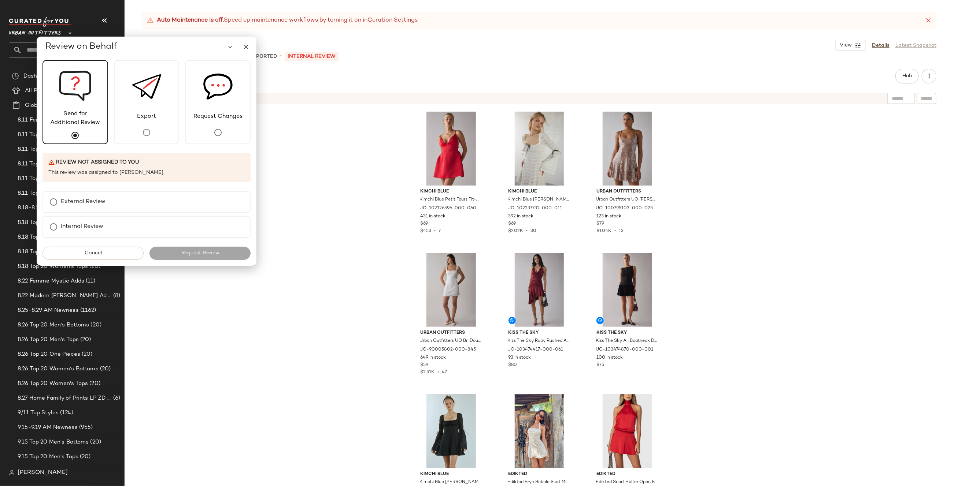
click at [94, 169] on div "Review not assigned to you This review was assigned to jena bloomer." at bounding box center [146, 167] width 208 height 29
click at [91, 211] on div "External Review" at bounding box center [146, 202] width 208 height 22
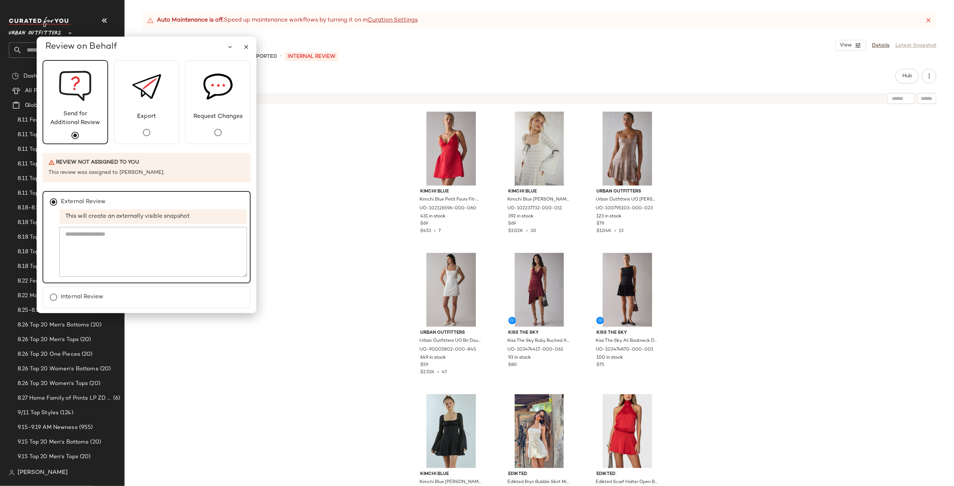
scroll to position [22, 0]
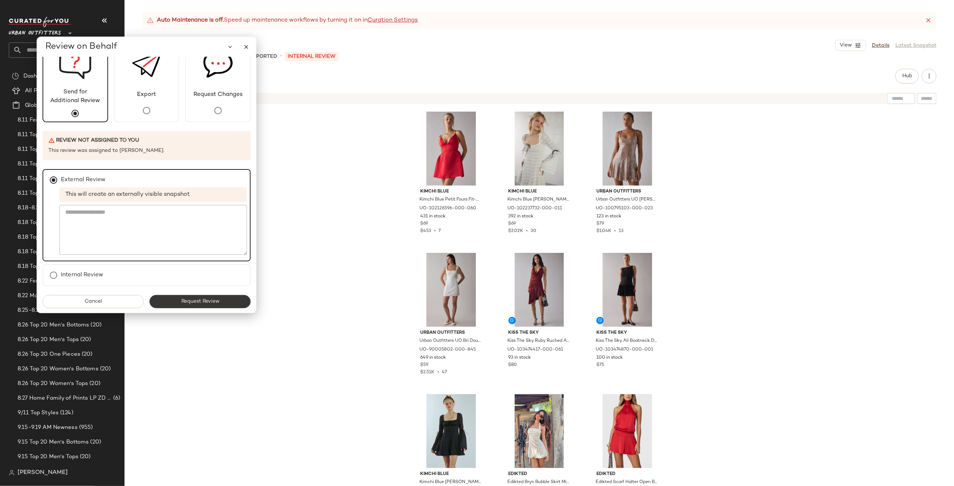
click at [175, 298] on button "Request Review" at bounding box center [199, 301] width 101 height 13
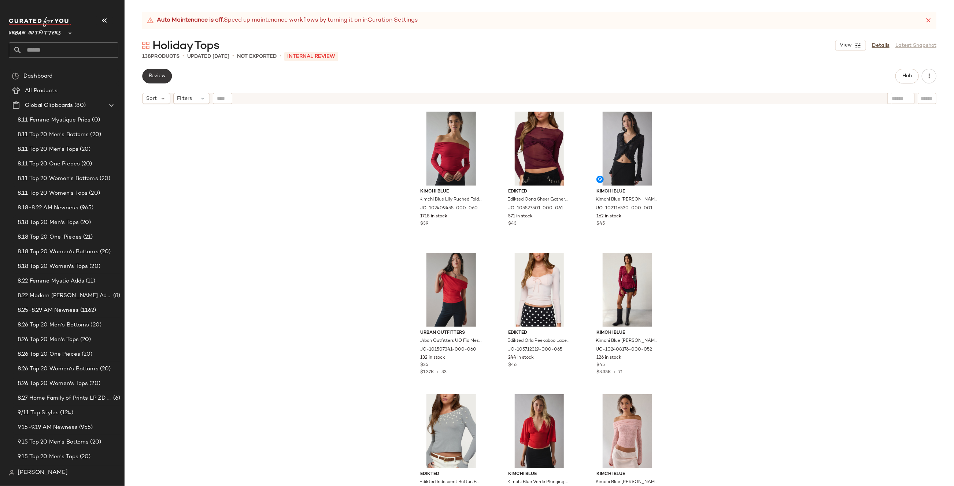
click at [157, 74] on span "Review" at bounding box center [156, 76] width 17 height 6
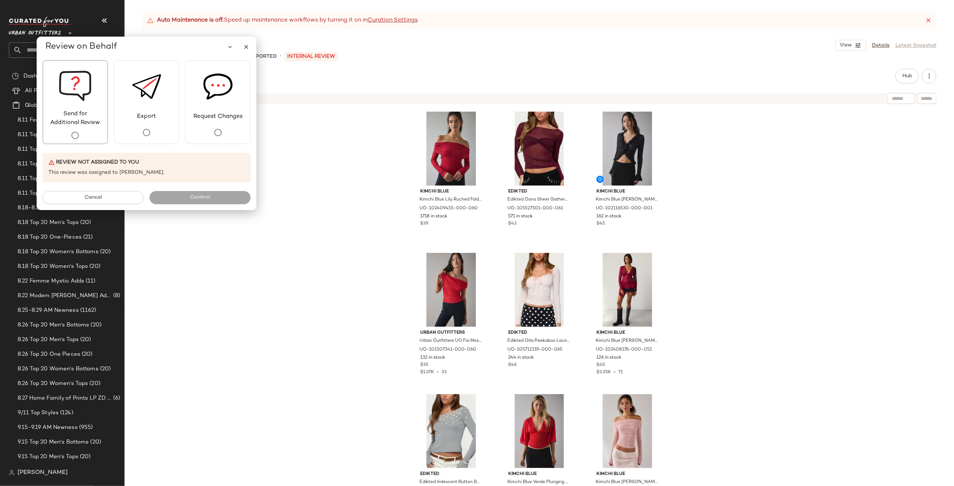
click at [70, 110] on img at bounding box center [75, 85] width 33 height 49
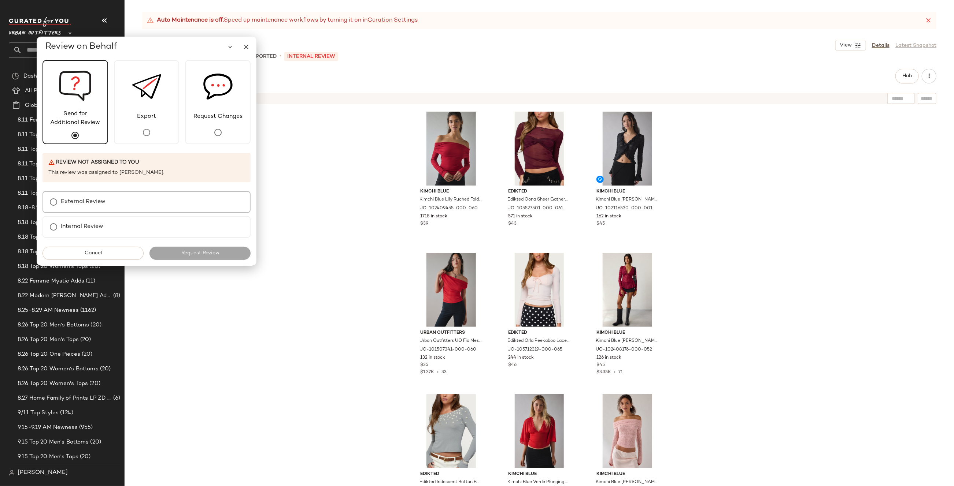
click at [99, 200] on label "External Review" at bounding box center [83, 202] width 45 height 15
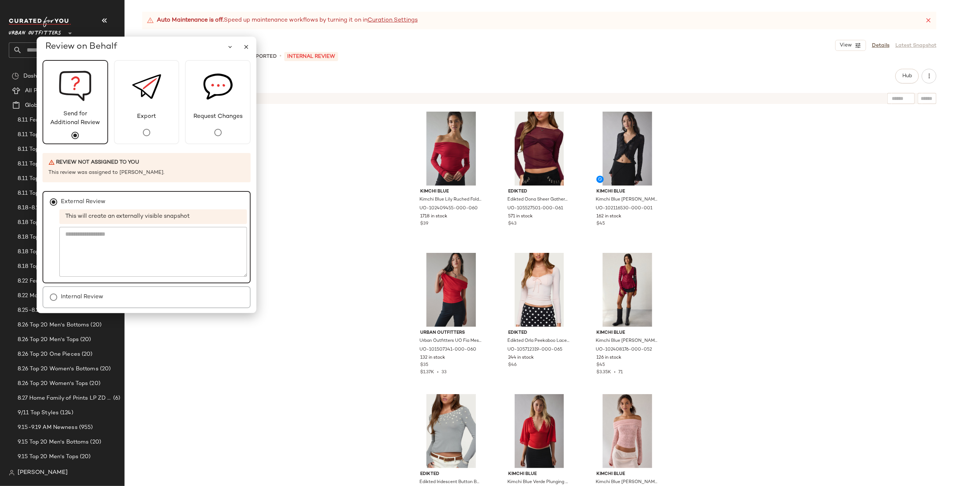
scroll to position [22, 0]
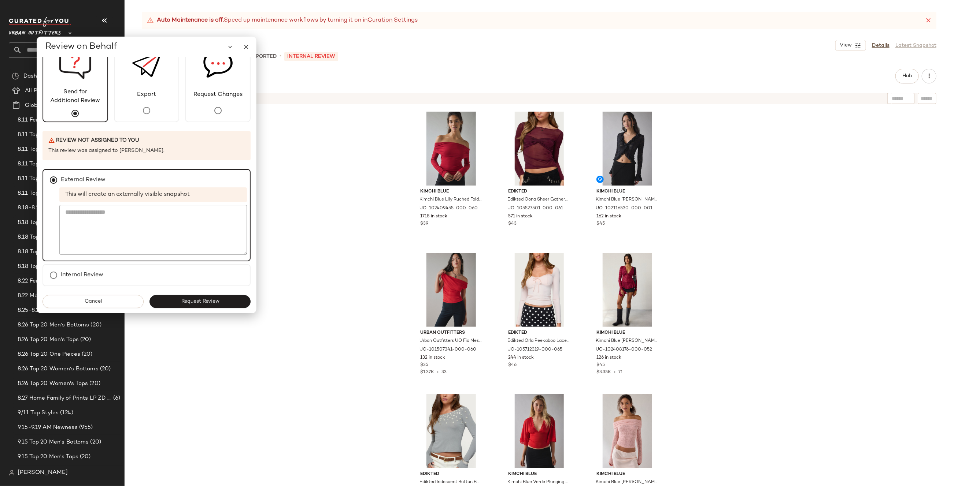
drag, startPoint x: 176, startPoint y: 303, endPoint x: 166, endPoint y: 307, distance: 10.4
click at [176, 303] on button "Request Review" at bounding box center [199, 301] width 101 height 13
